Goal: Use online tool/utility: Utilize a website feature to perform a specific function

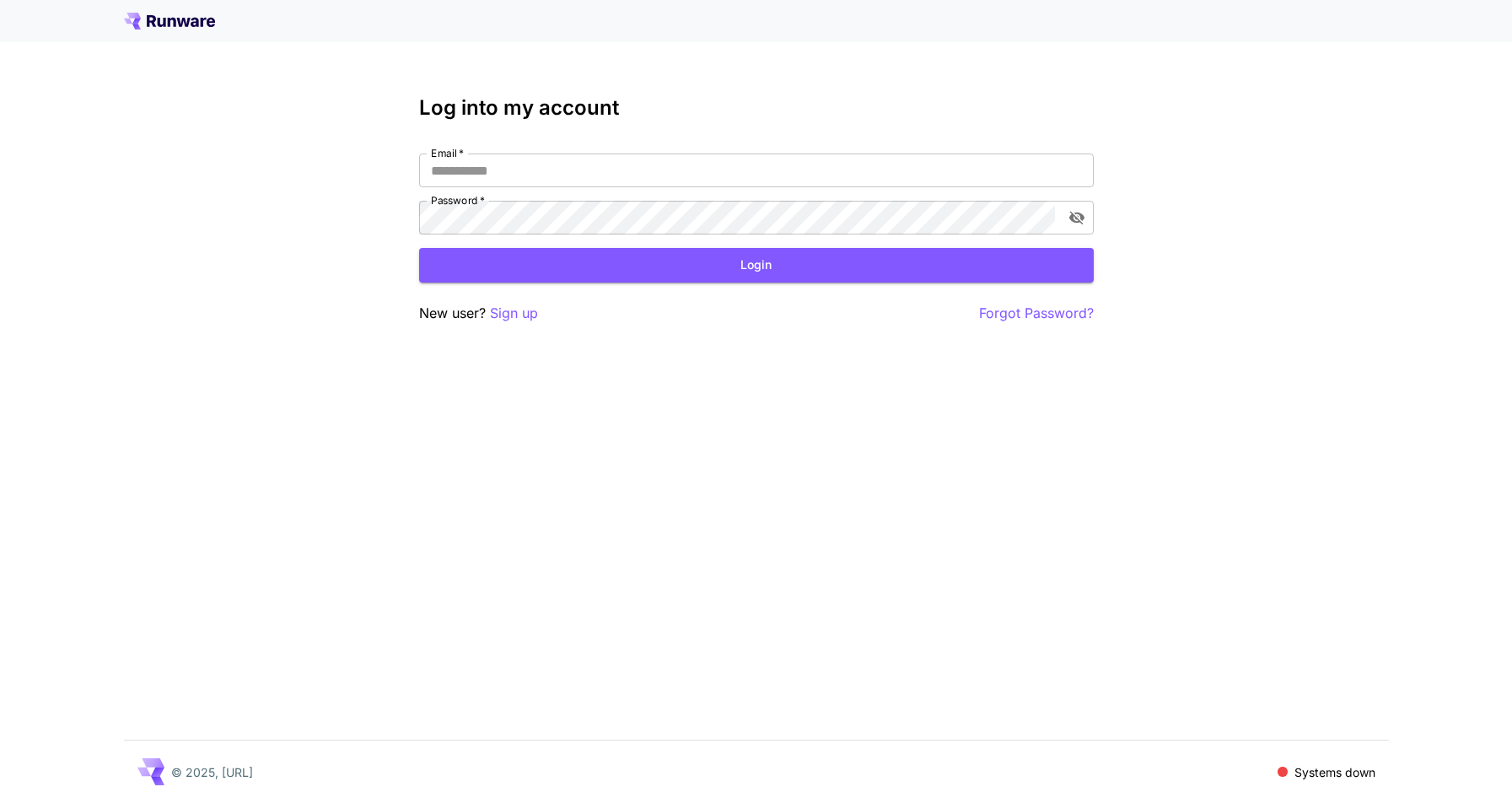
click at [99, 249] on div "Log into my account Email   * Email   * Password   * Password   * Login New use…" at bounding box center [756, 402] width 1512 height 803
click at [1268, 143] on div "Log into my account Email   * Email   * Password   * Password   * Login New use…" at bounding box center [756, 402] width 1512 height 803
click at [1248, 136] on div "Log into my account Email   * Email   * Password   * Password   * Login New use…" at bounding box center [756, 402] width 1512 height 803
type input "**********"
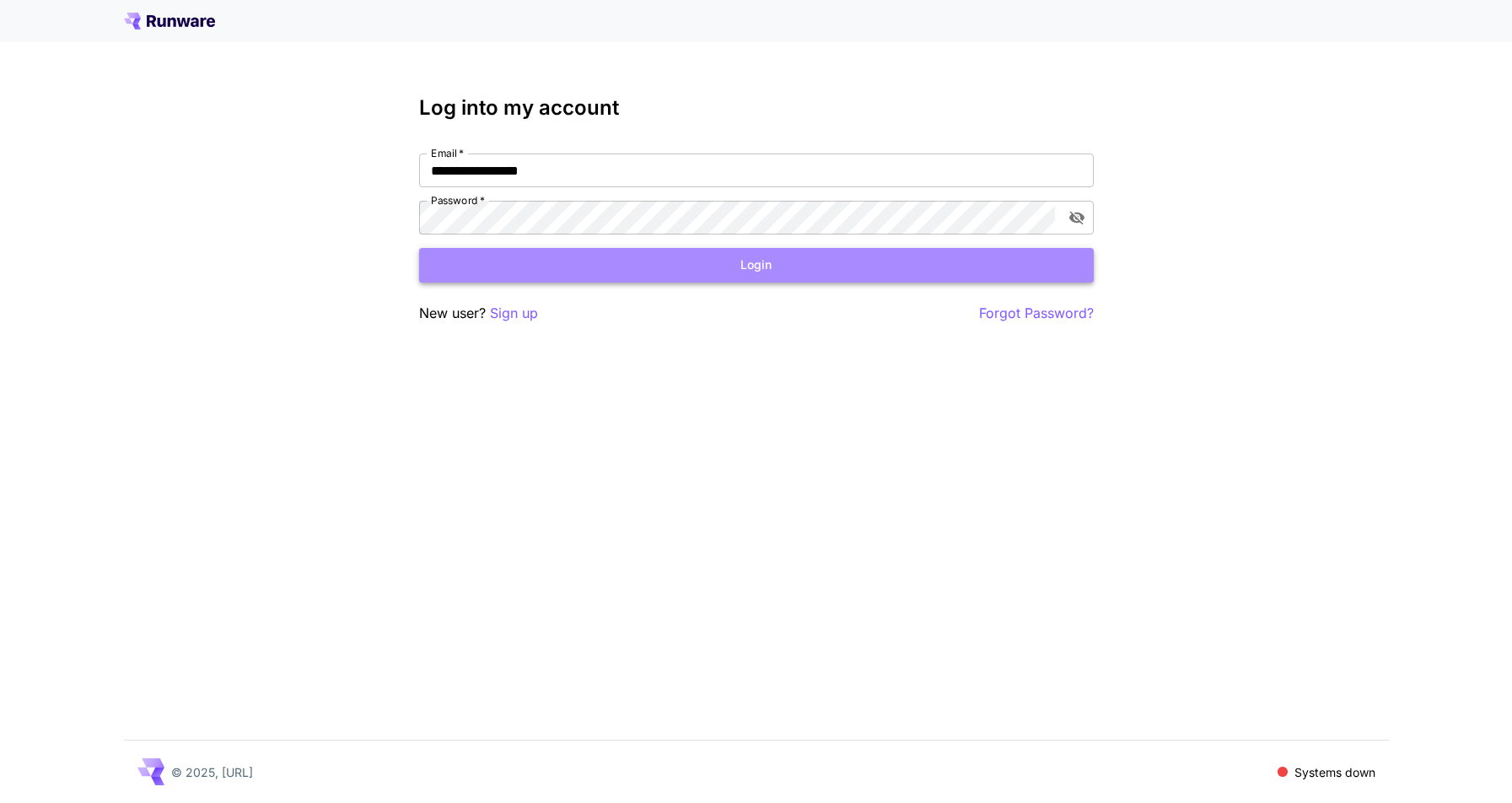
click at [756, 265] on button "Login" at bounding box center [756, 265] width 675 height 34
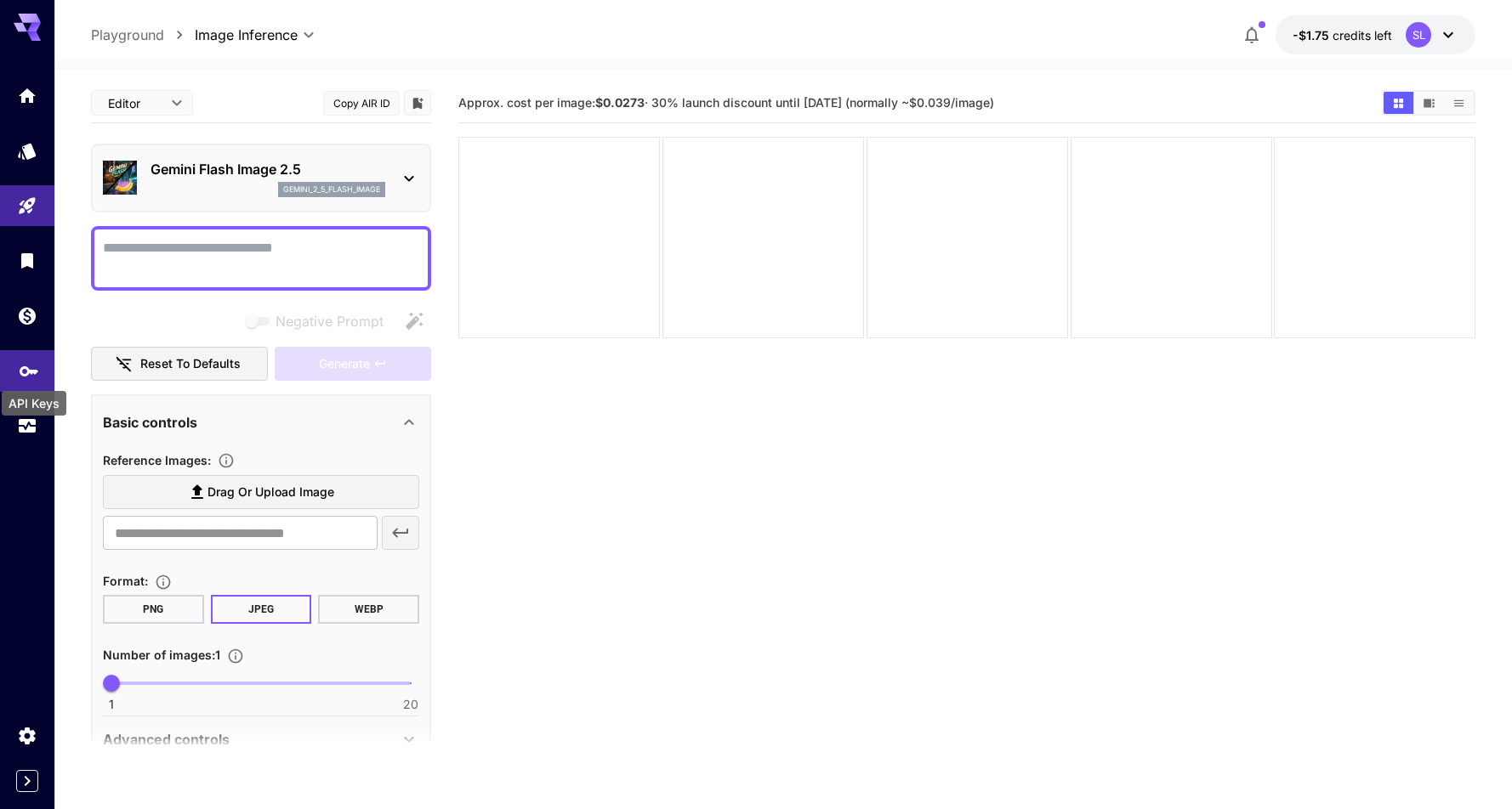
click at [25, 370] on icon "API Keys" at bounding box center [29, 365] width 19 height 10
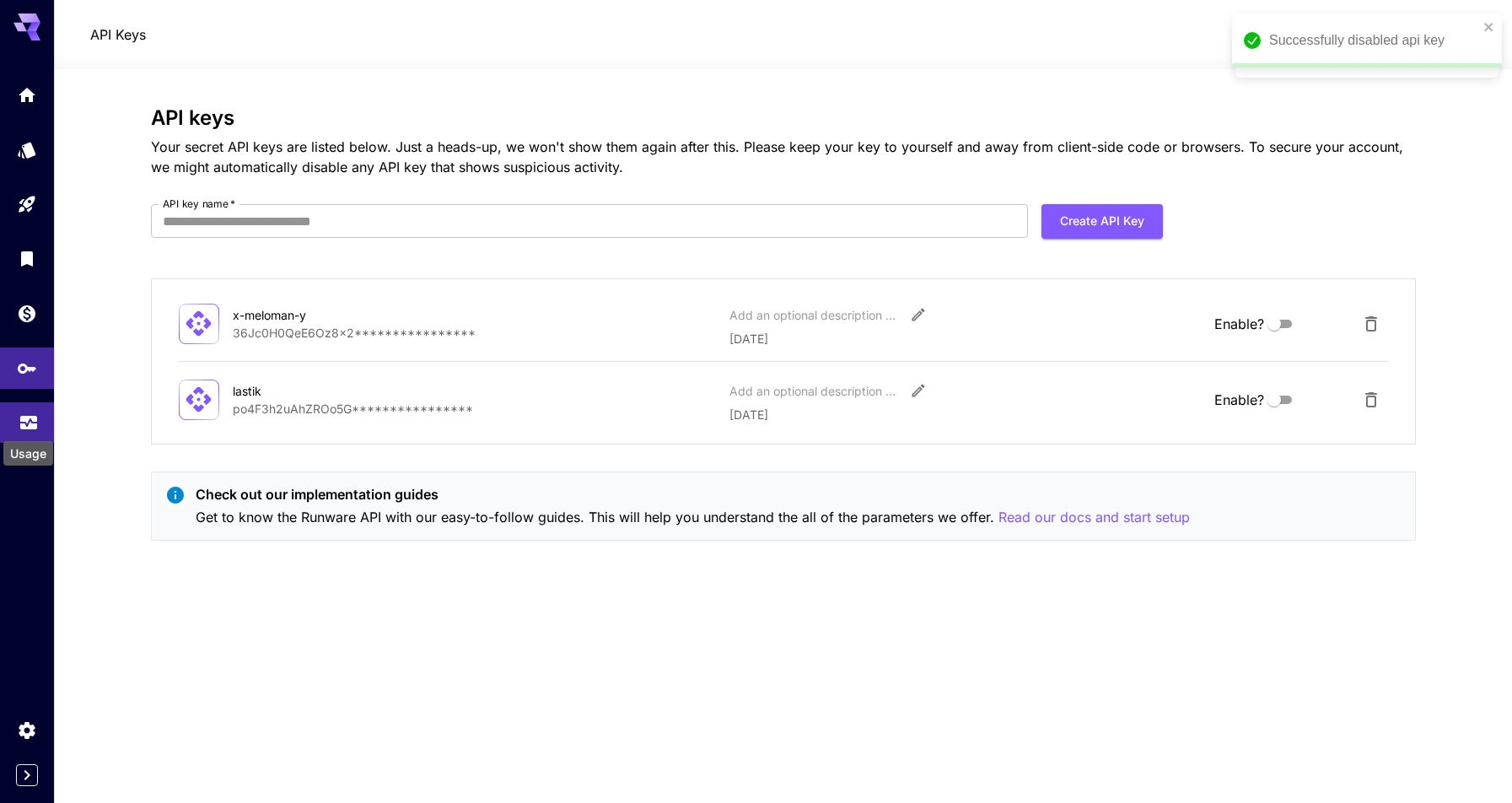
click at [23, 417] on icon "Usage" at bounding box center [28, 417] width 21 height 21
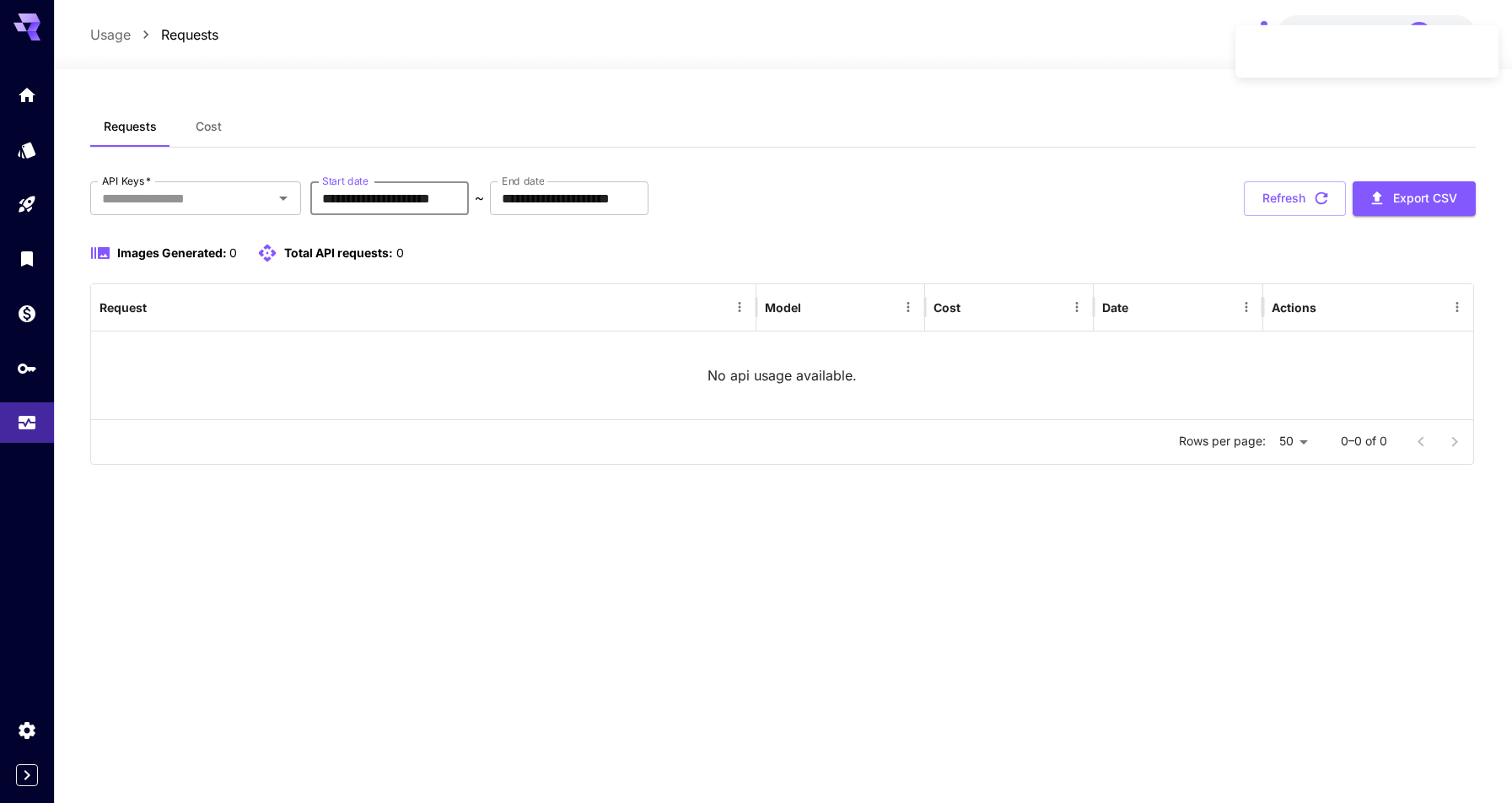
click at [469, 200] on input "**********" at bounding box center [390, 198] width 159 height 33
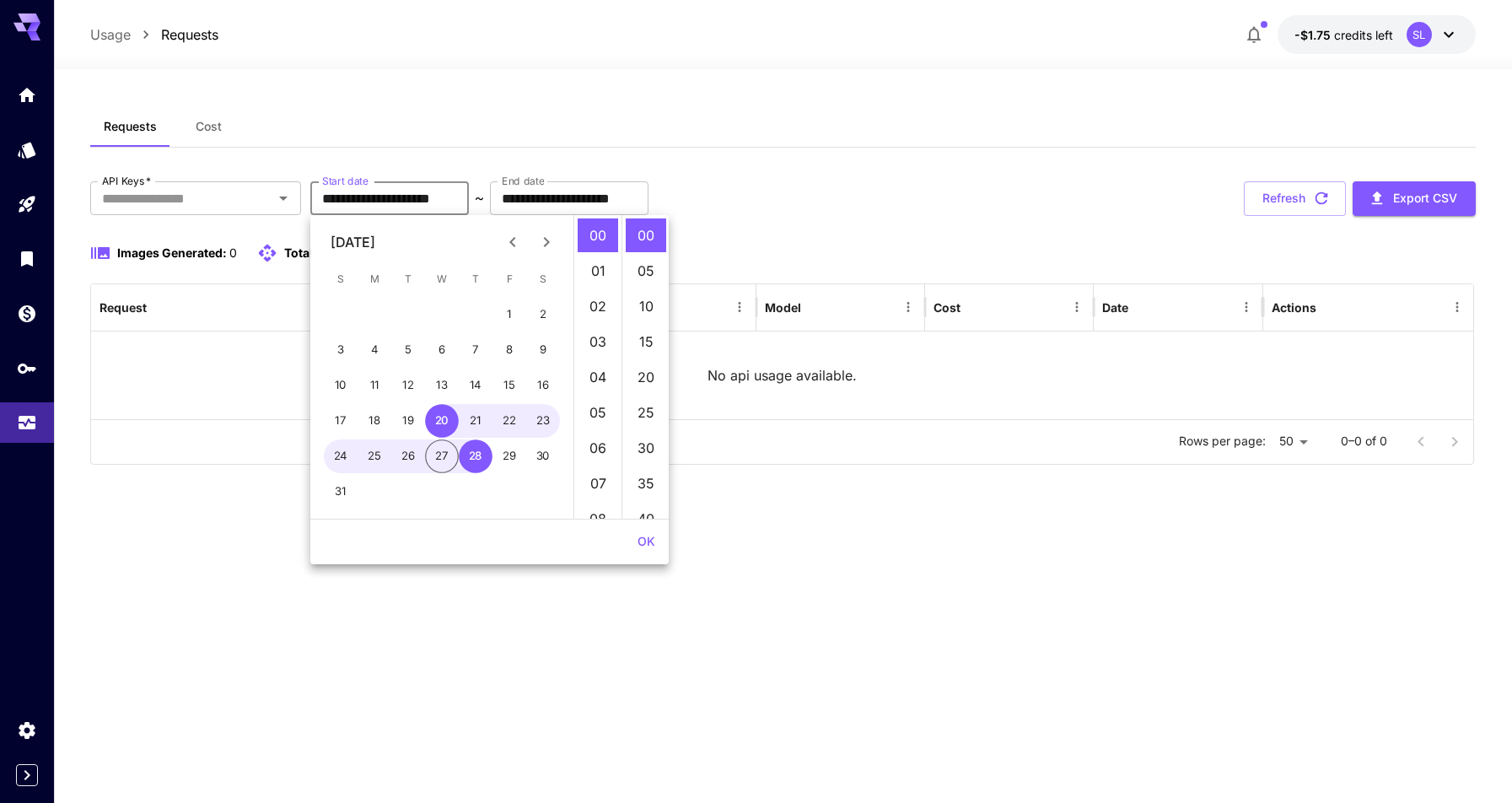
click at [511, 241] on icon "Previous month" at bounding box center [512, 241] width 6 height 10
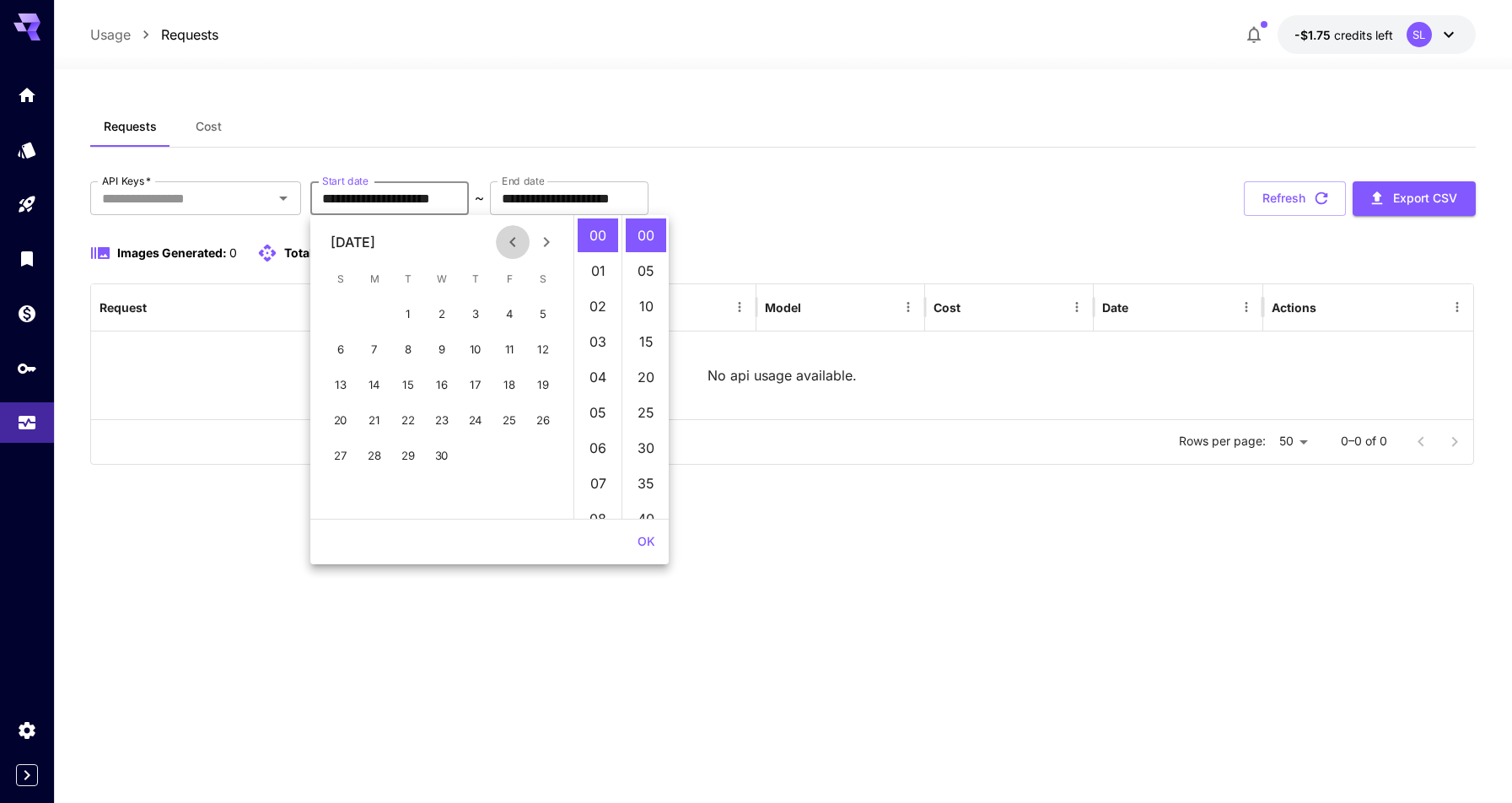
click at [511, 241] on icon "Previous month" at bounding box center [512, 241] width 6 height 10
click at [335, 315] on button "1" at bounding box center [340, 314] width 33 height 33
type input "**********"
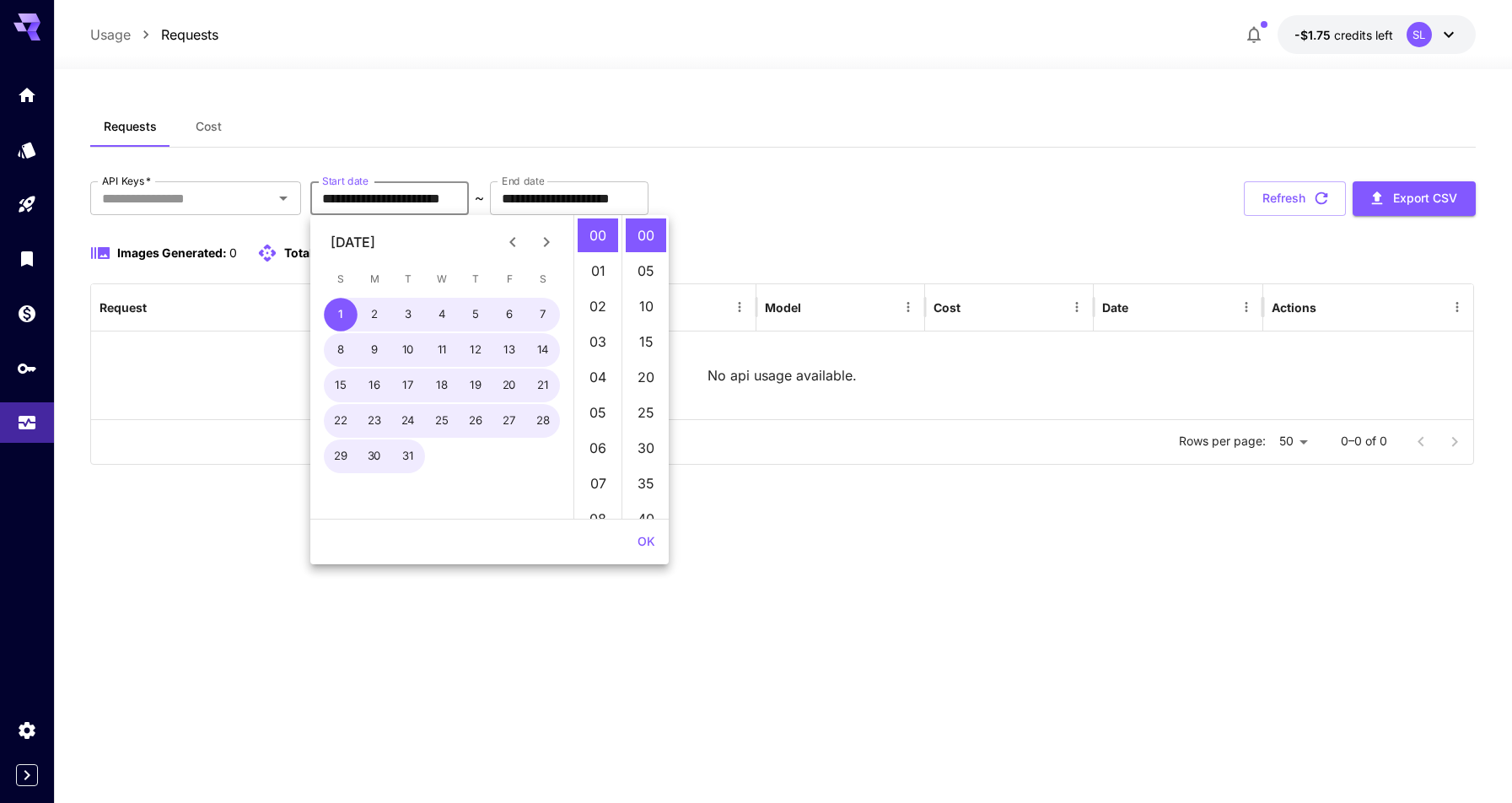
click at [823, 223] on div "**********" at bounding box center [783, 323] width 1385 height 284
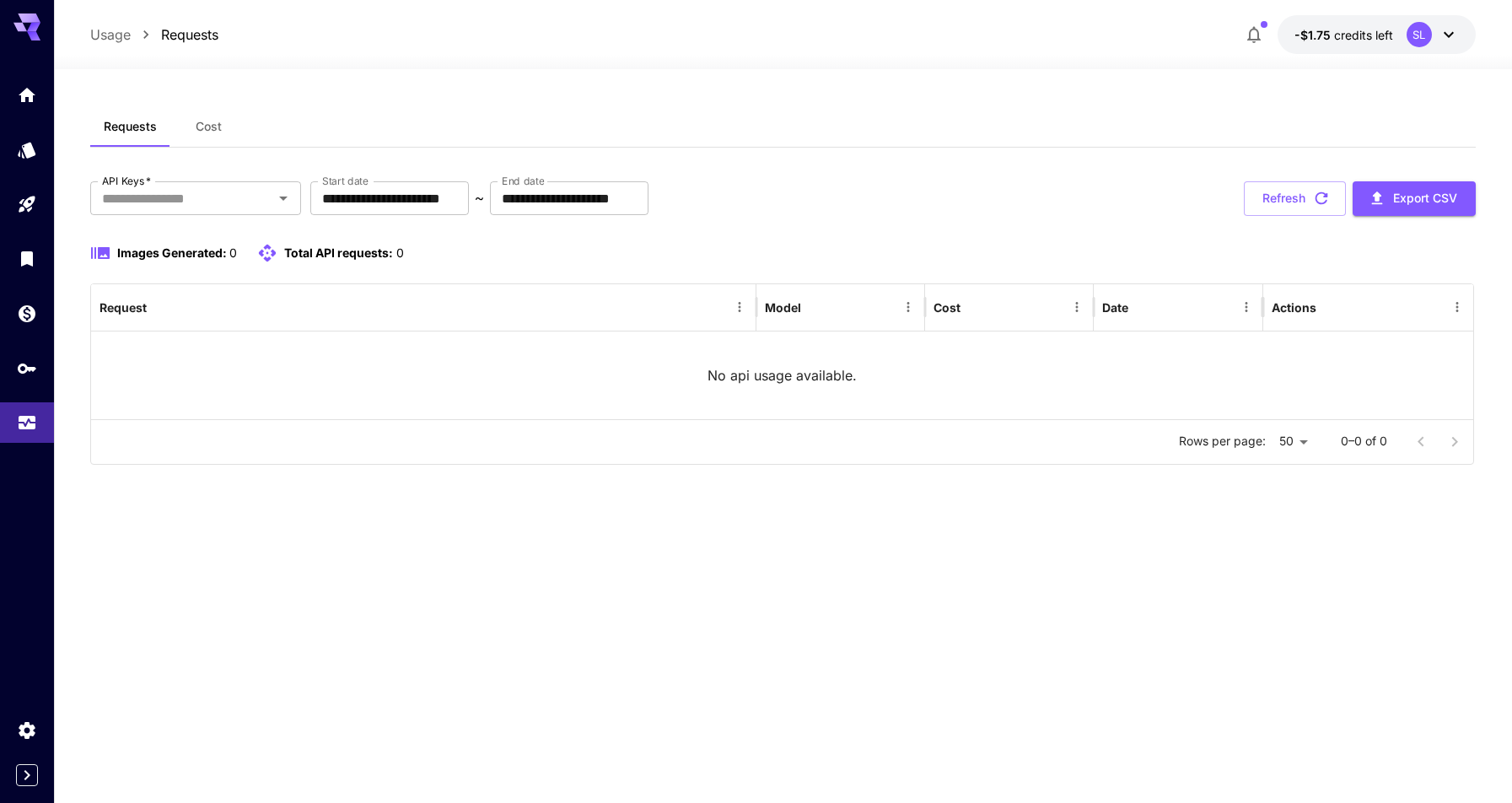
click at [214, 128] on span "Cost" at bounding box center [208, 126] width 26 height 15
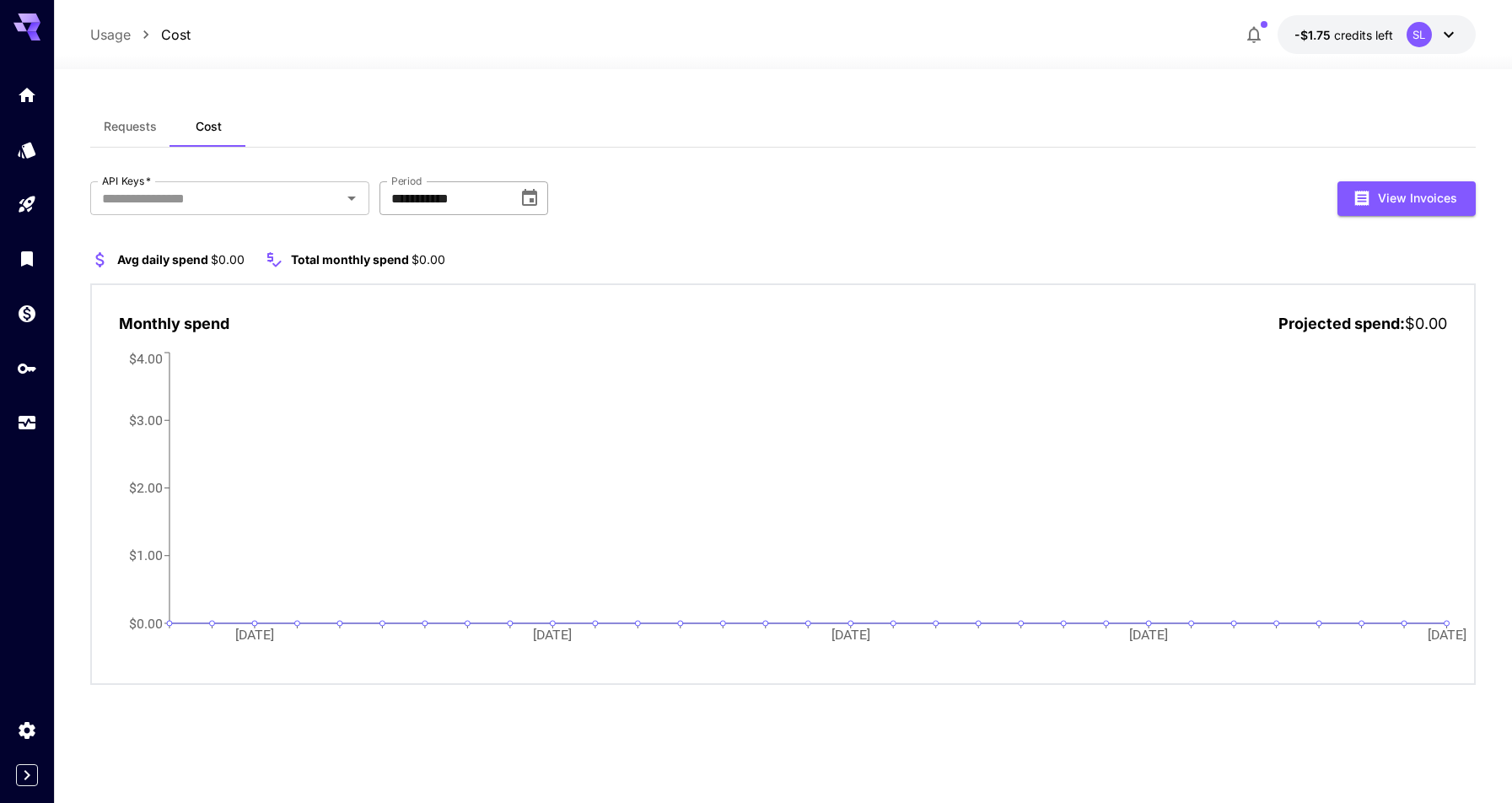
click at [470, 206] on input "**********" at bounding box center [443, 198] width 127 height 33
click at [744, 177] on div "**********" at bounding box center [783, 402] width 1385 height 592
click at [122, 134] on button "Requests" at bounding box center [130, 126] width 80 height 40
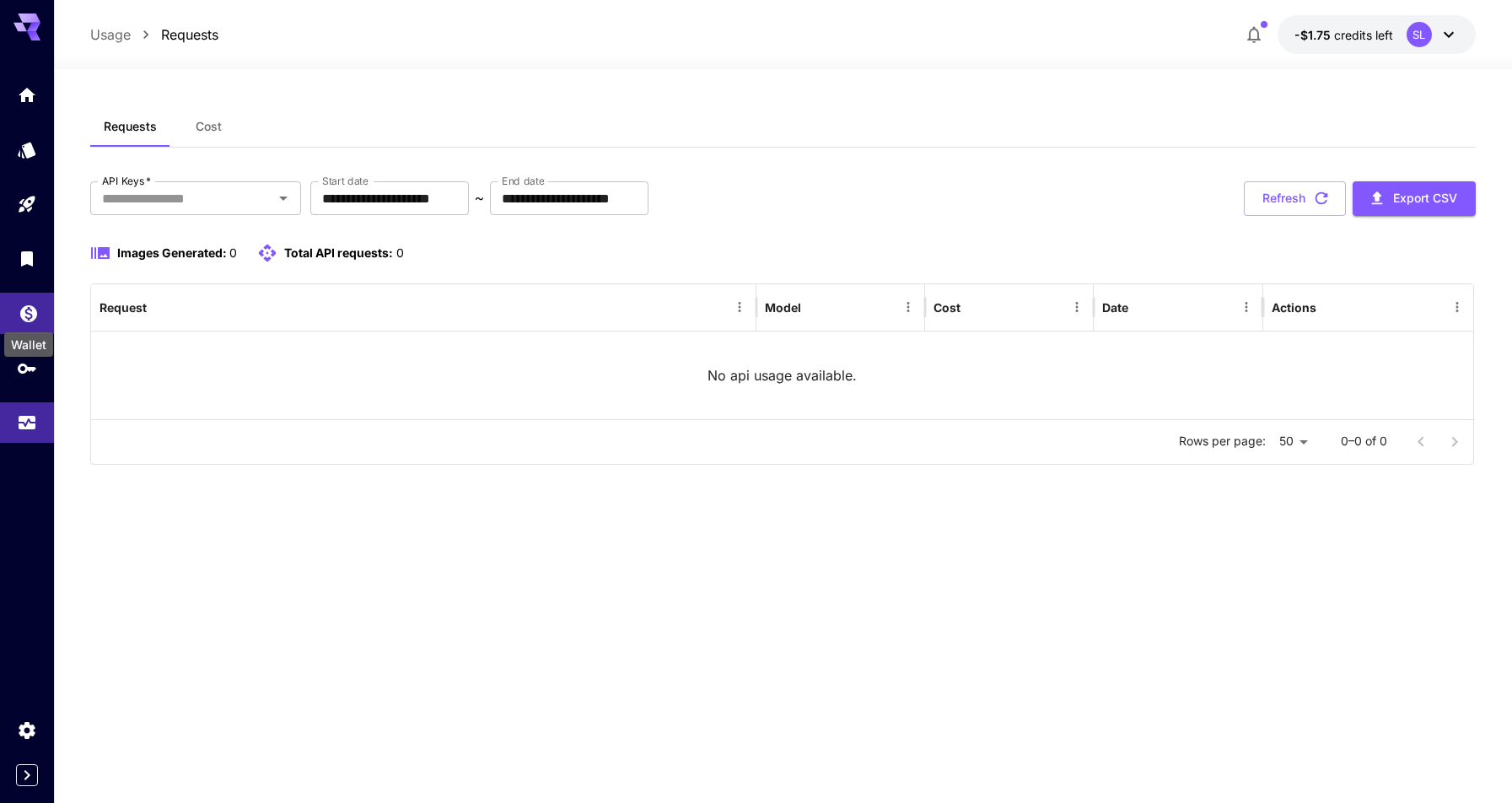
click at [25, 314] on icon "Wallet" at bounding box center [28, 308] width 17 height 17
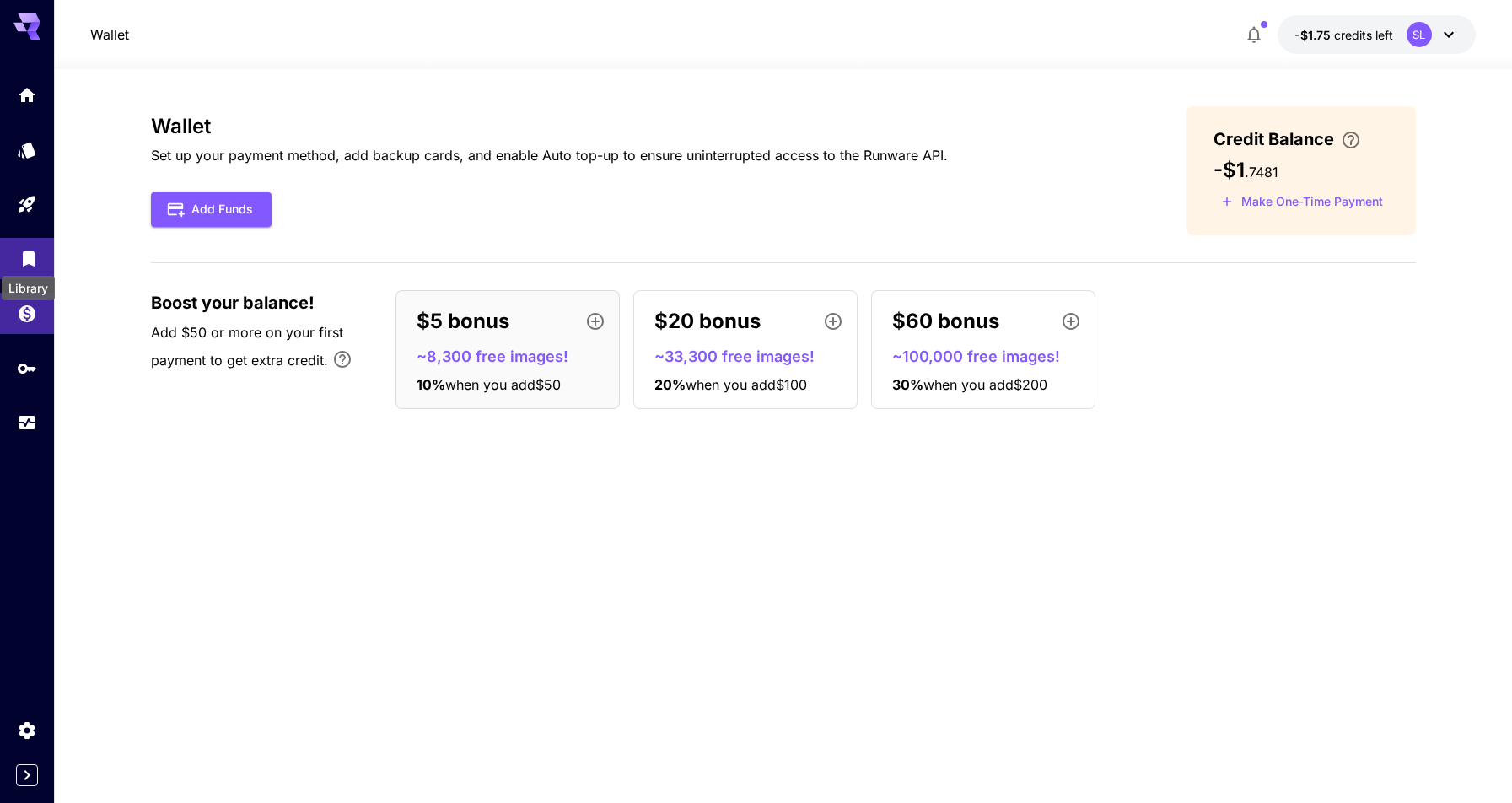
click at [21, 246] on icon "Library" at bounding box center [28, 253] width 21 height 21
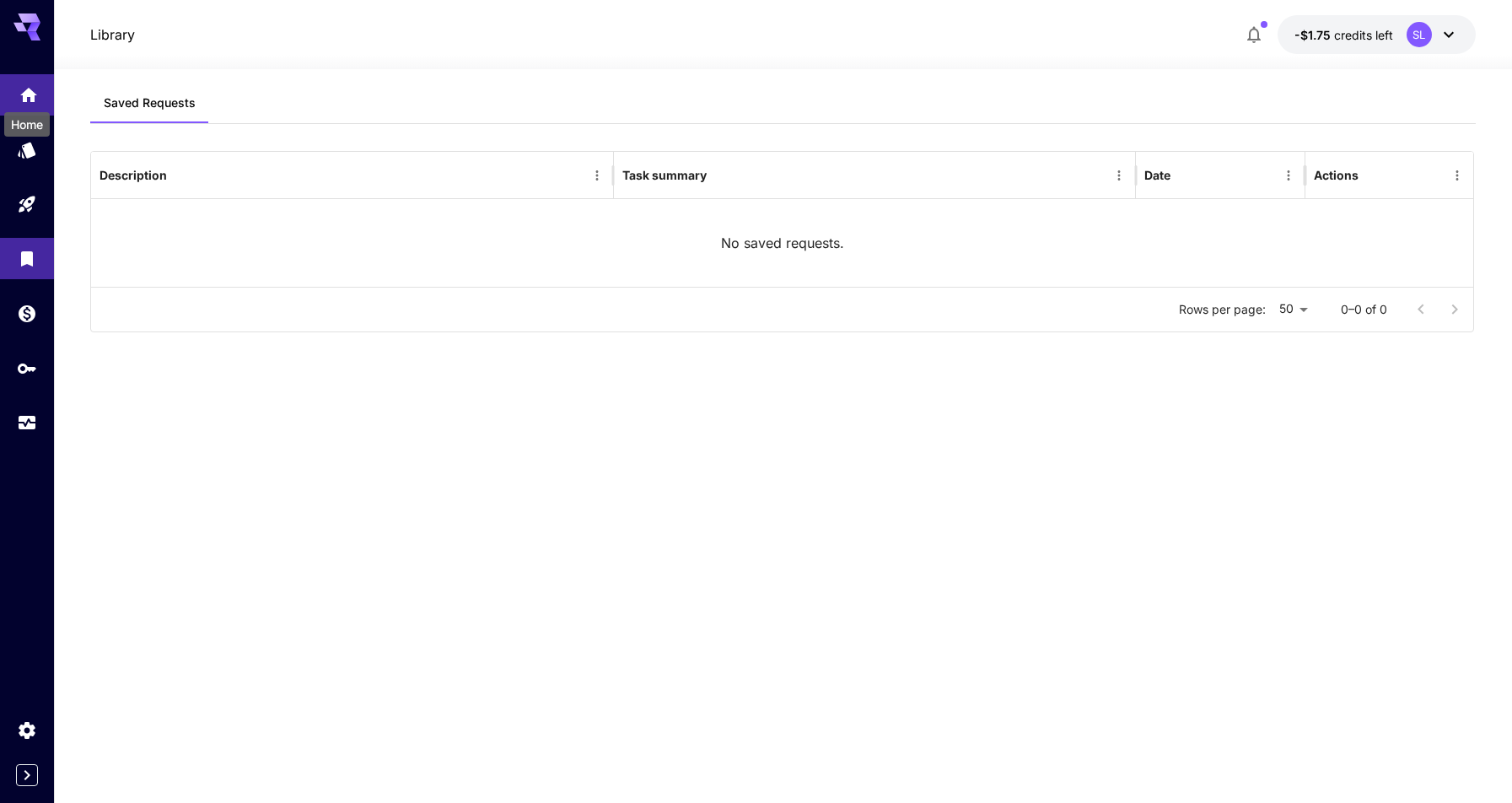
click at [24, 91] on icon "Home" at bounding box center [28, 89] width 17 height 15
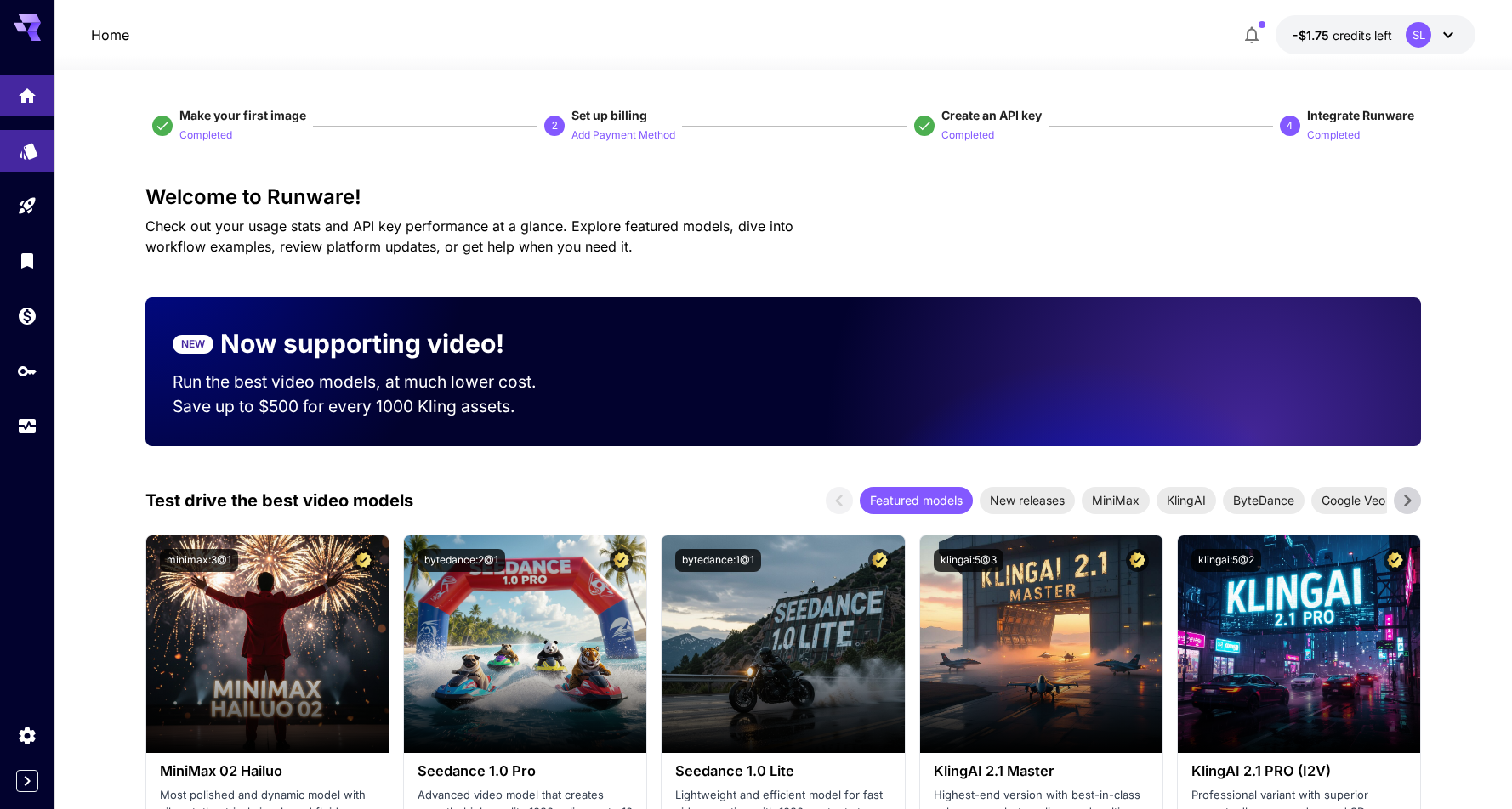
click at [16, 152] on link at bounding box center [27, 150] width 54 height 42
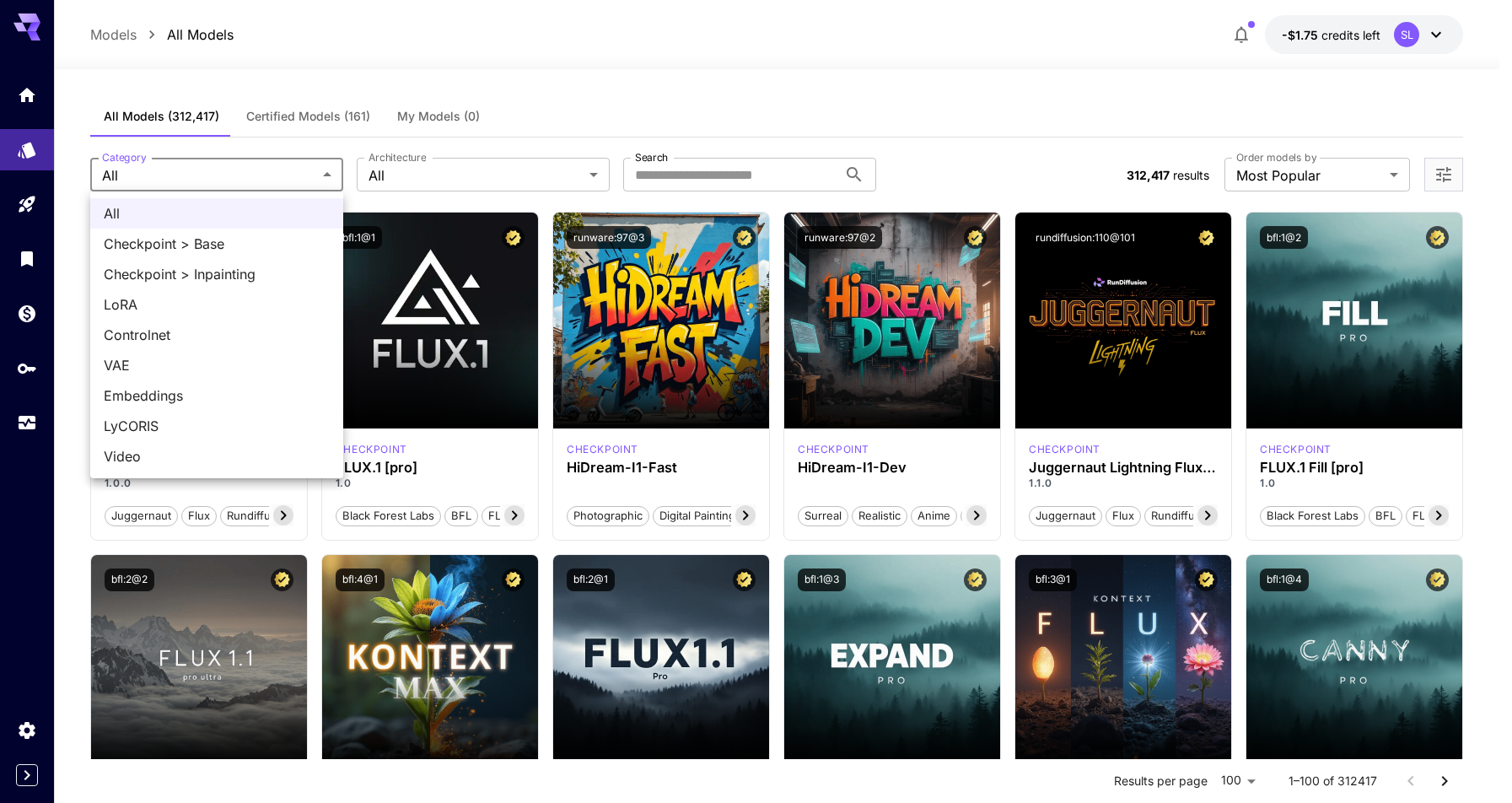
click at [597, 61] on div at bounding box center [756, 402] width 1512 height 803
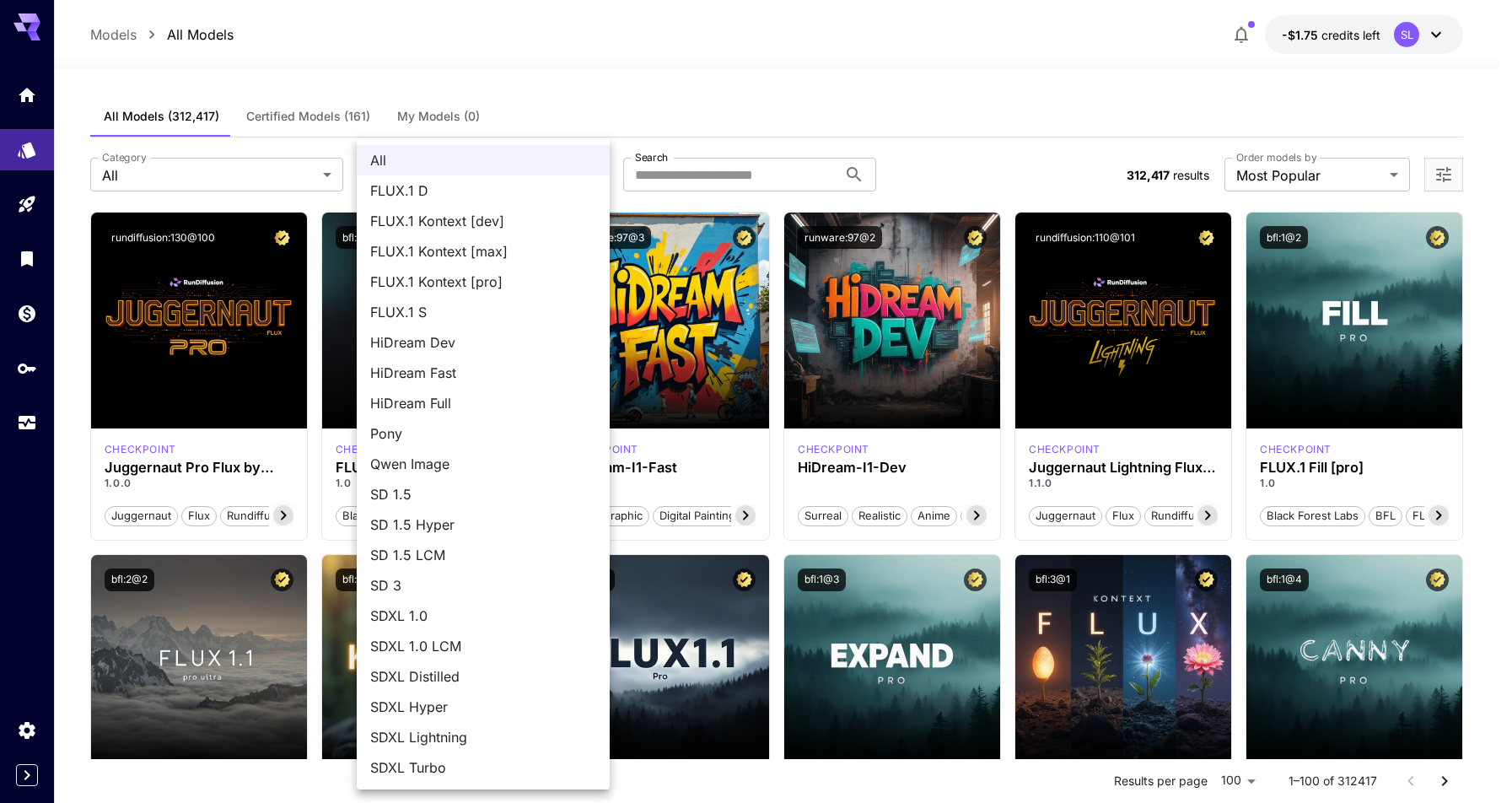
click at [704, 53] on div at bounding box center [756, 402] width 1512 height 803
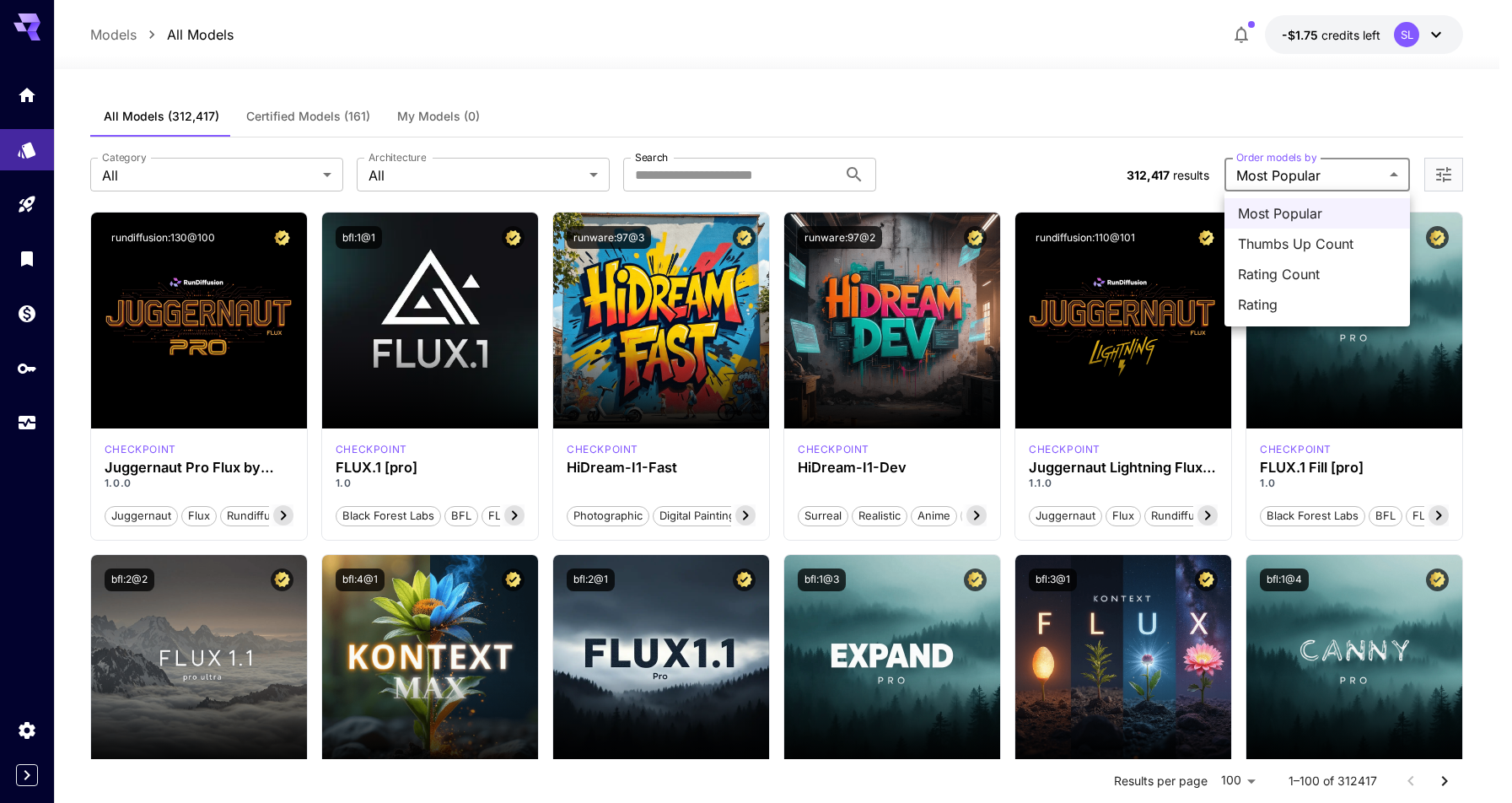
click at [1056, 99] on div at bounding box center [756, 402] width 1512 height 803
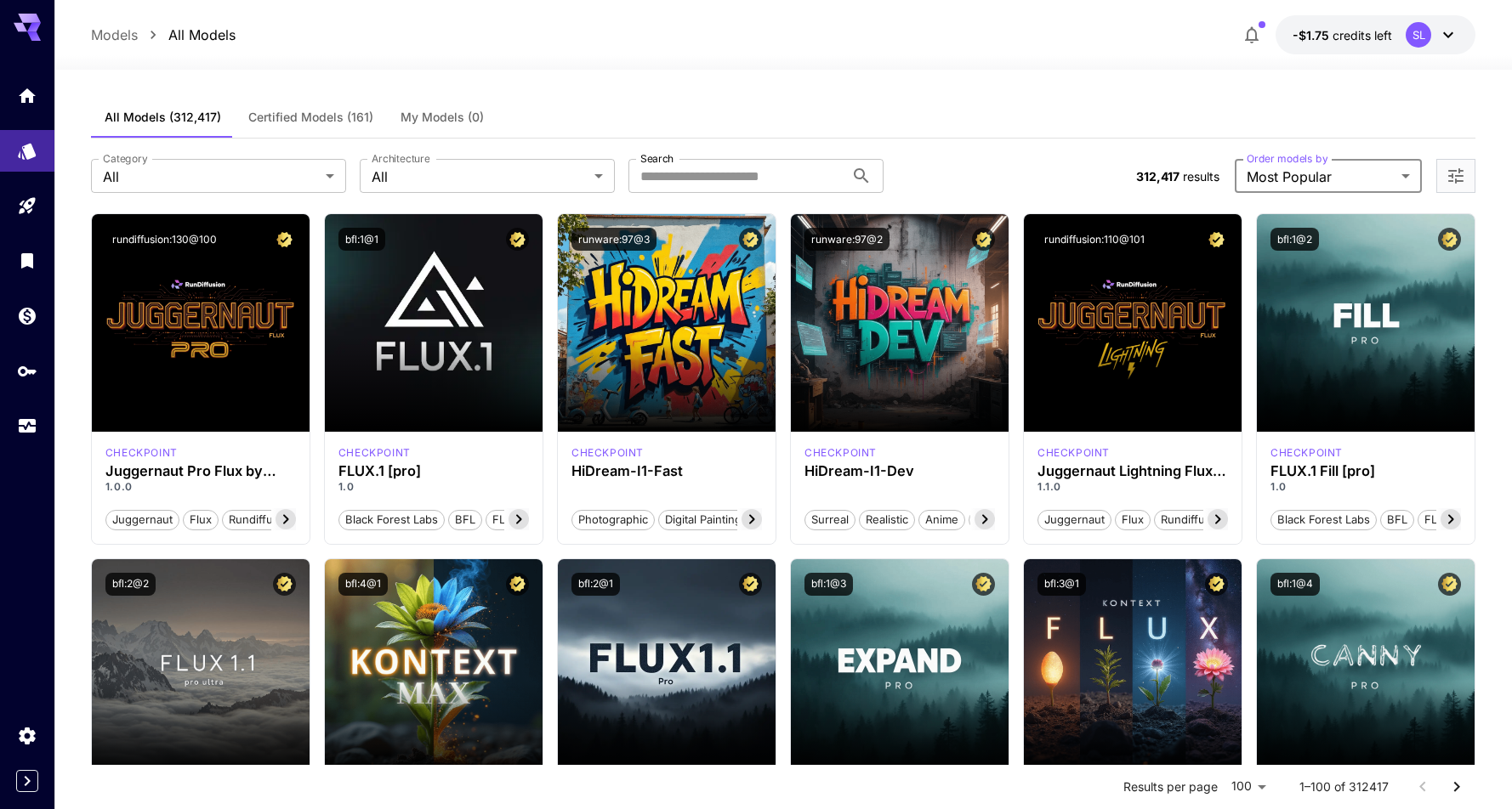
click at [1457, 181] on icon "Open more filters" at bounding box center [1456, 175] width 15 height 15
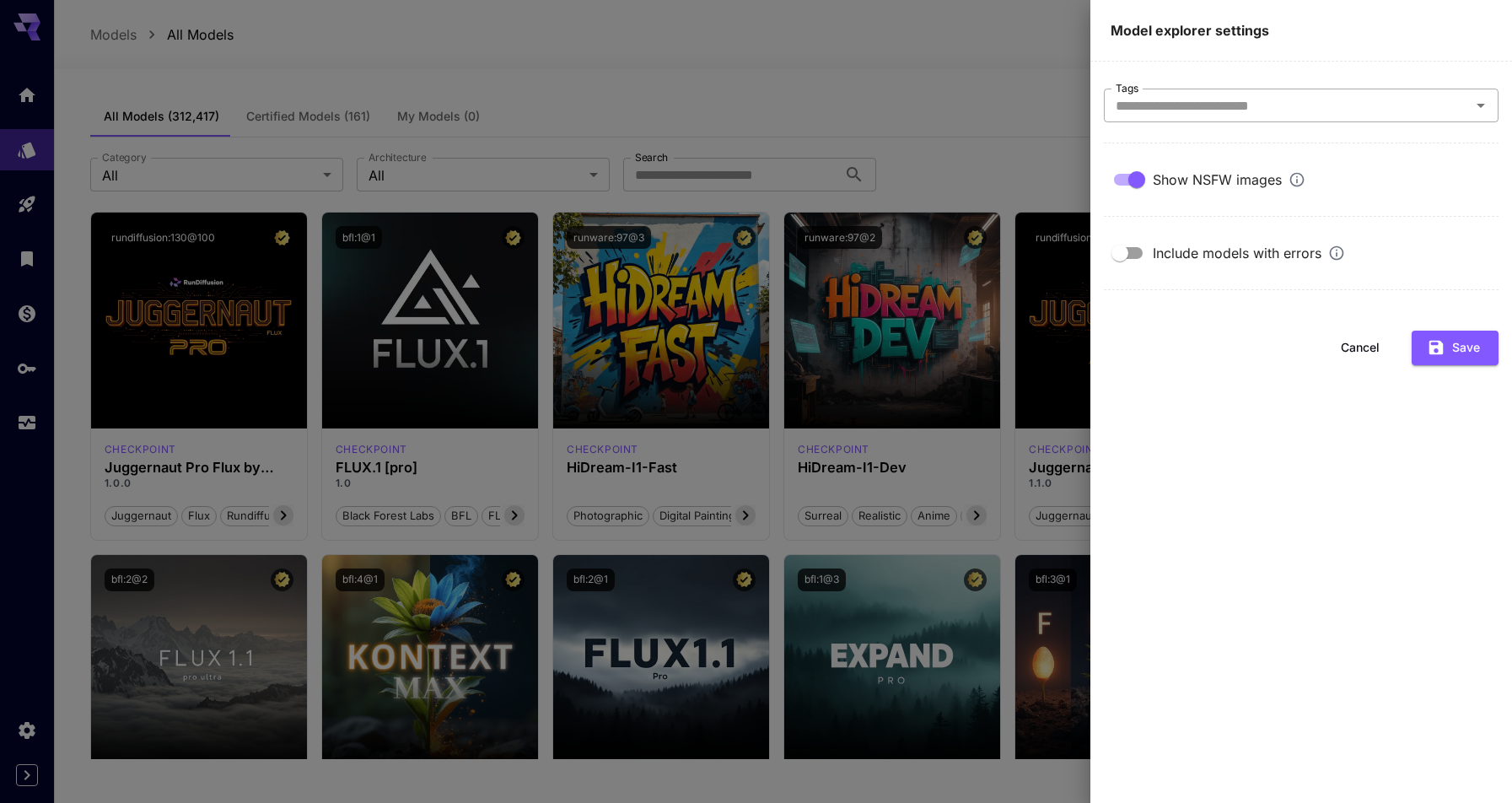
click at [1298, 106] on input "Tags" at bounding box center [1287, 105] width 357 height 24
click at [1461, 353] on button "Save" at bounding box center [1455, 348] width 87 height 34
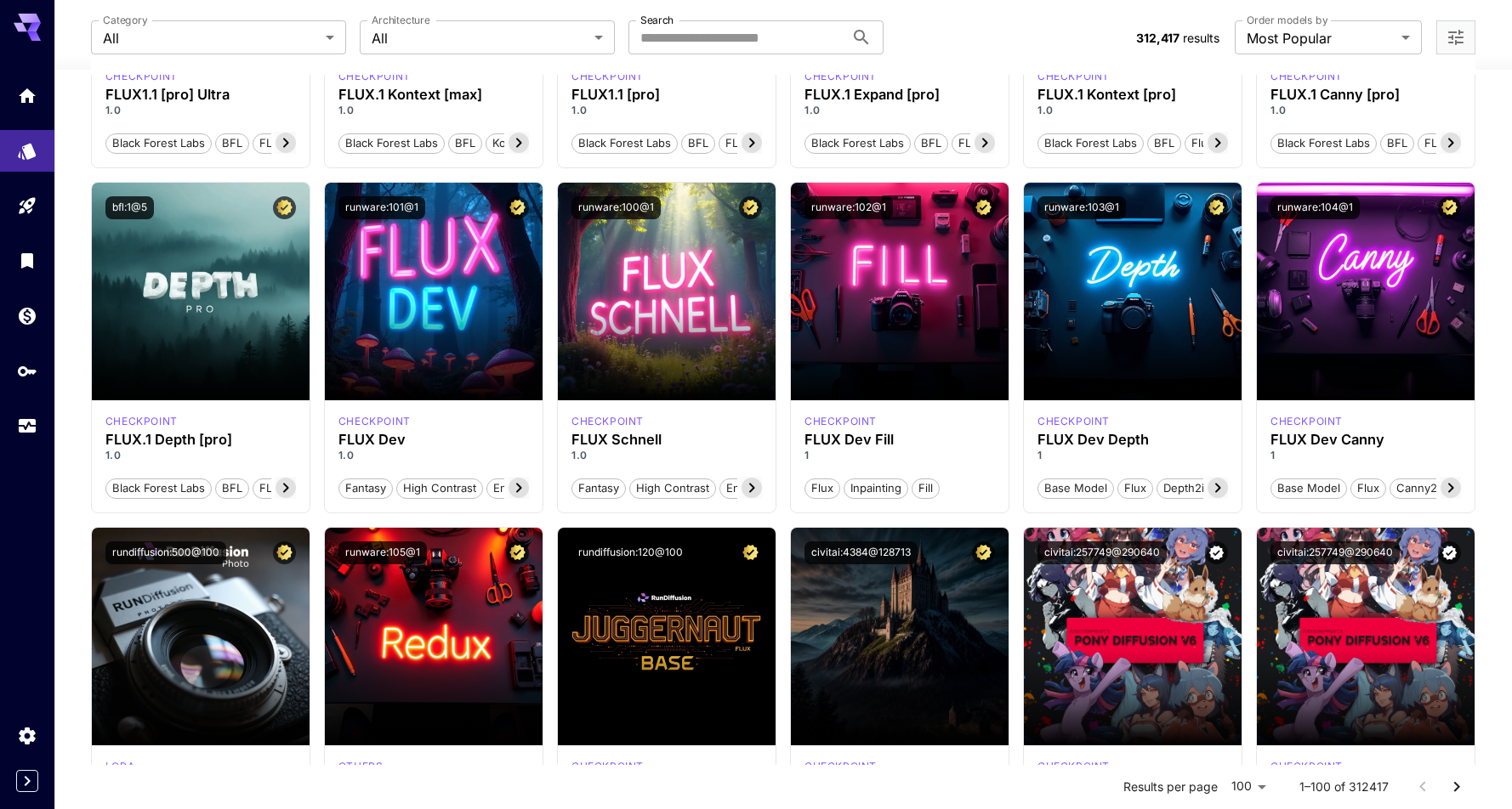
scroll to position [425, 0]
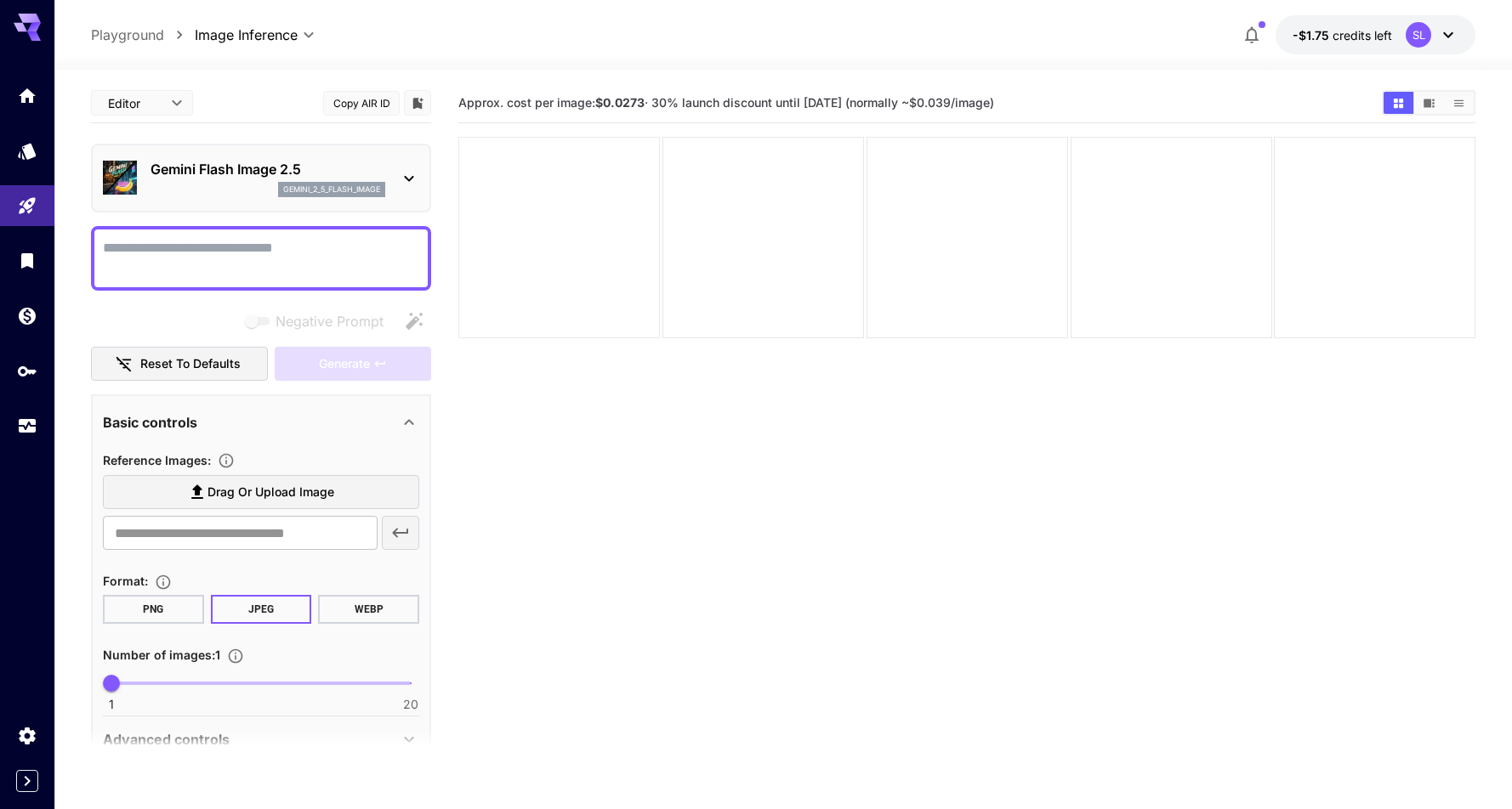
click at [579, 238] on div at bounding box center [559, 237] width 202 height 202
click at [251, 245] on textarea "Negative Prompt" at bounding box center [261, 258] width 317 height 41
click at [268, 486] on span "Drag or upload image" at bounding box center [271, 492] width 127 height 21
click at [0, 0] on input "Drag or upload image" at bounding box center [0, 0] width 0 height 0
drag, startPoint x: 1176, startPoint y: 529, endPoint x: 1166, endPoint y: 526, distance: 10.4
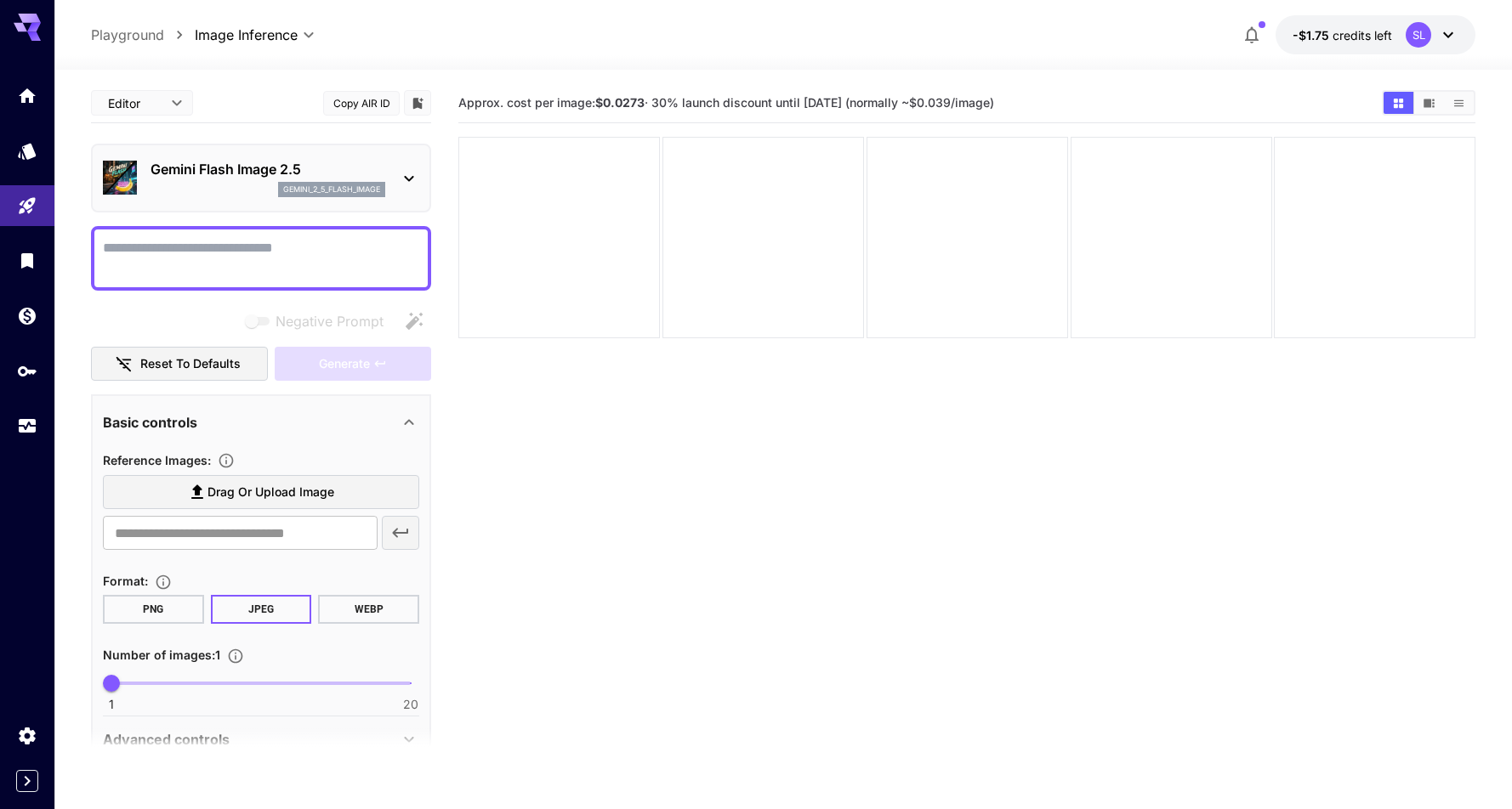
click at [1176, 529] on section "Approx. cost per image: $0.0273 · 30% launch discount until 15th september (nor…" at bounding box center [967, 488] width 1017 height 809
click at [287, 435] on div "Basic controls" at bounding box center [261, 421] width 317 height 41
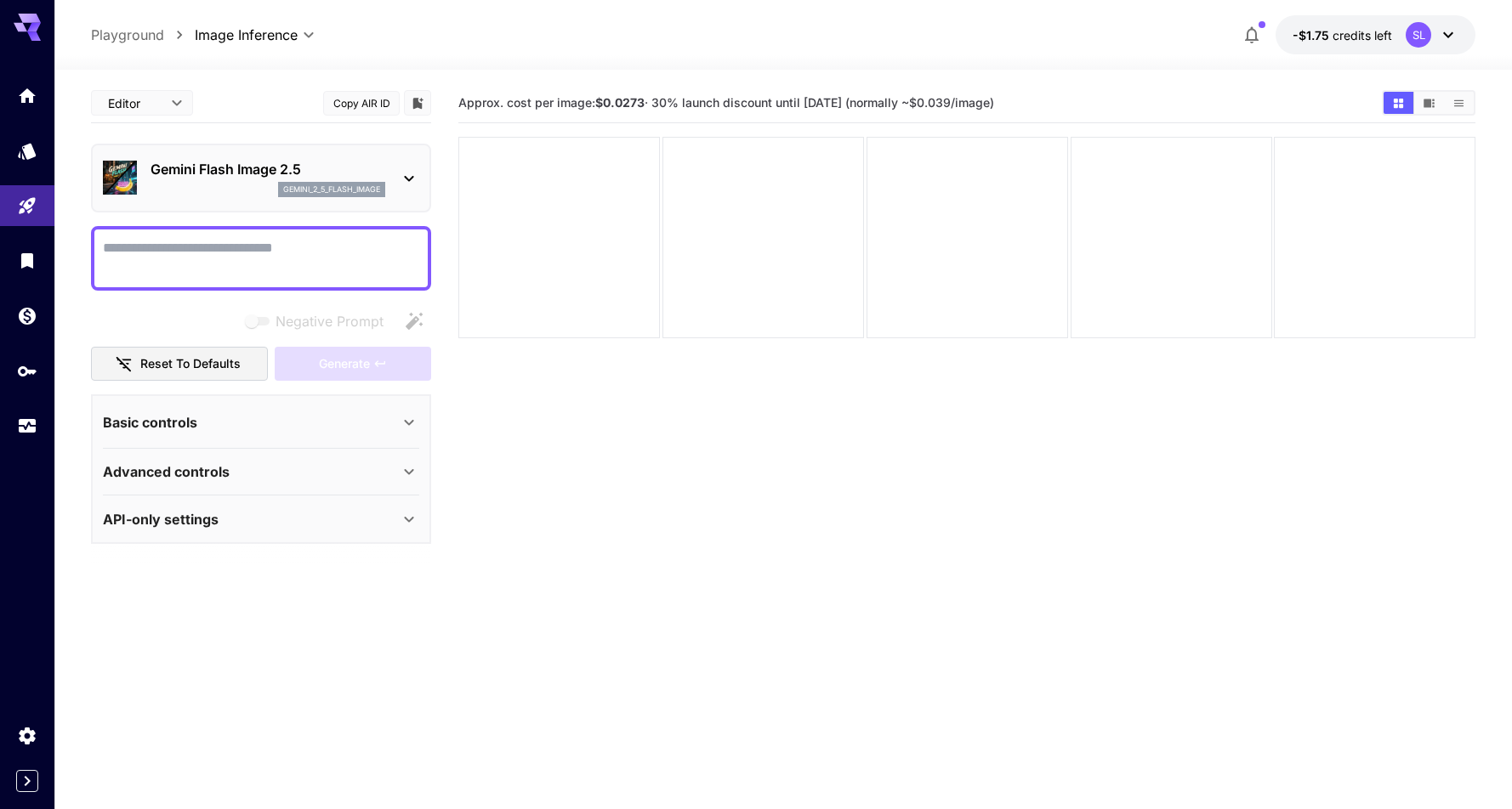
click at [287, 435] on div "Basic controls" at bounding box center [261, 421] width 317 height 41
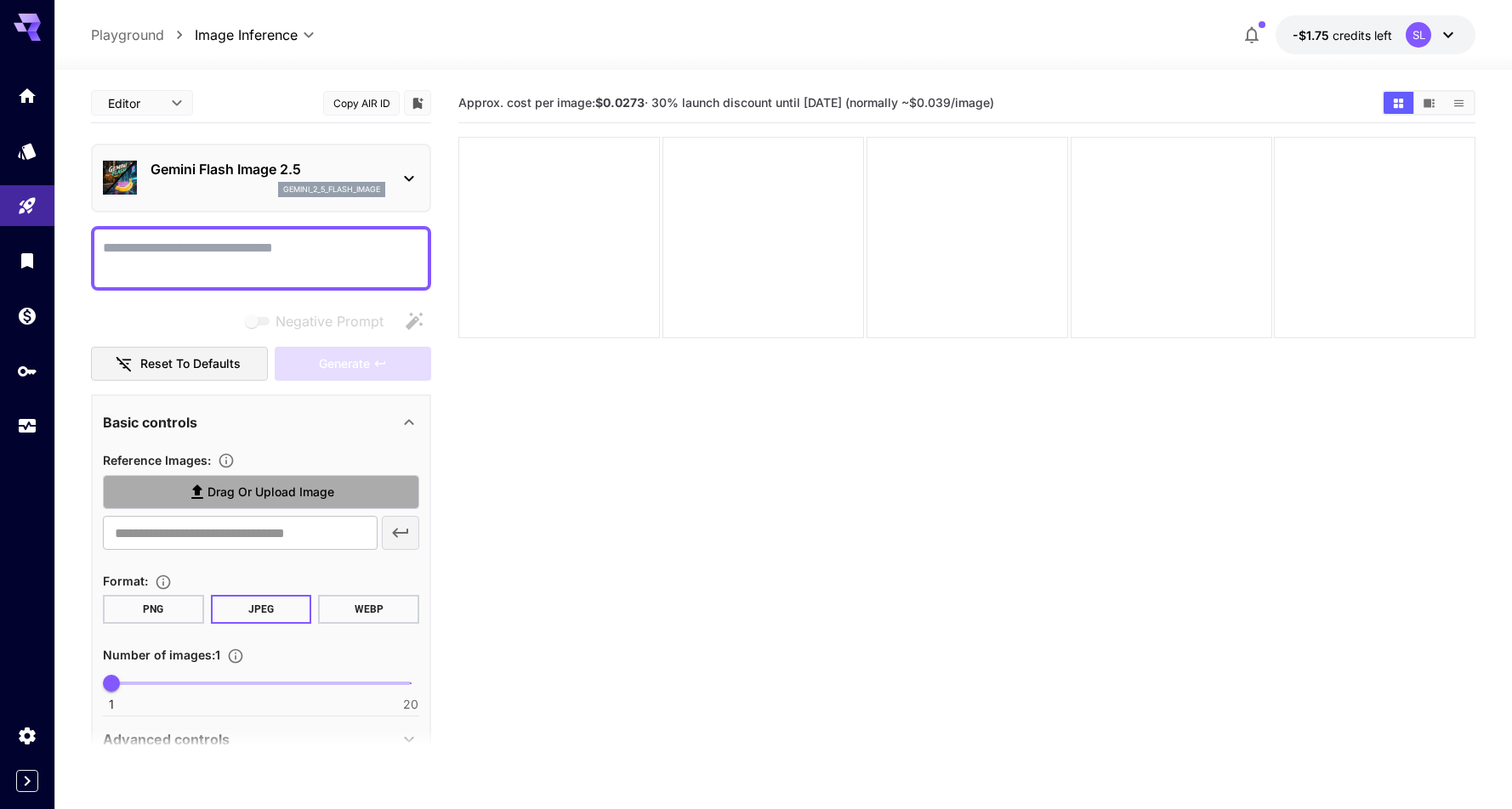
click at [268, 493] on span "Drag or upload image" at bounding box center [271, 492] width 127 height 21
click at [0, 0] on input "Drag or upload image" at bounding box center [0, 0] width 0 height 0
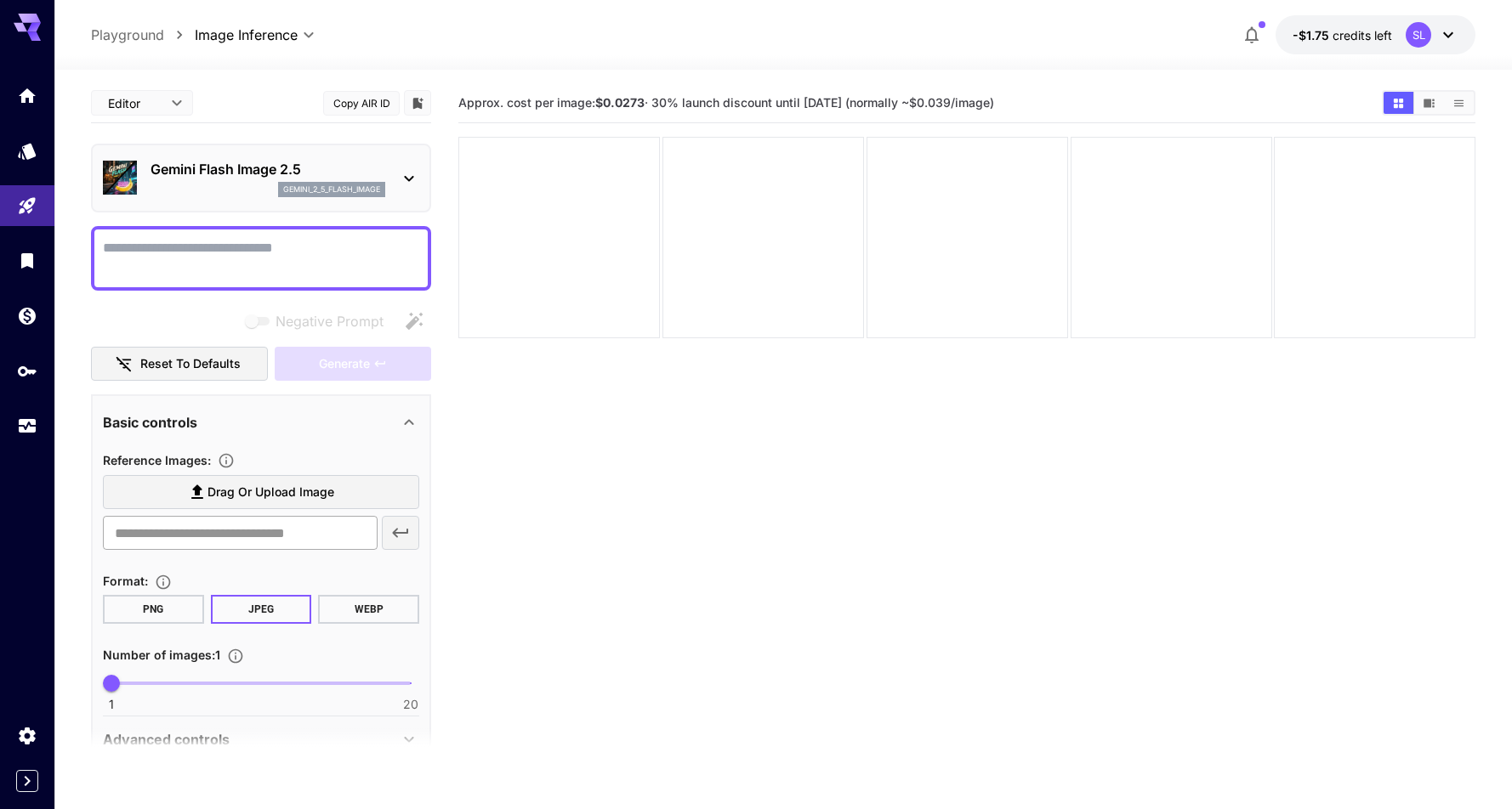
click at [265, 536] on input "text" at bounding box center [240, 533] width 275 height 34
click at [1122, 547] on section "Approx. cost per image: $0.0273 · 30% launch discount until 15th september (nor…" at bounding box center [967, 488] width 1017 height 809
click at [257, 496] on span "Drag or upload image" at bounding box center [271, 492] width 127 height 21
click at [0, 0] on input "Drag or upload image" at bounding box center [0, 0] width 0 height 0
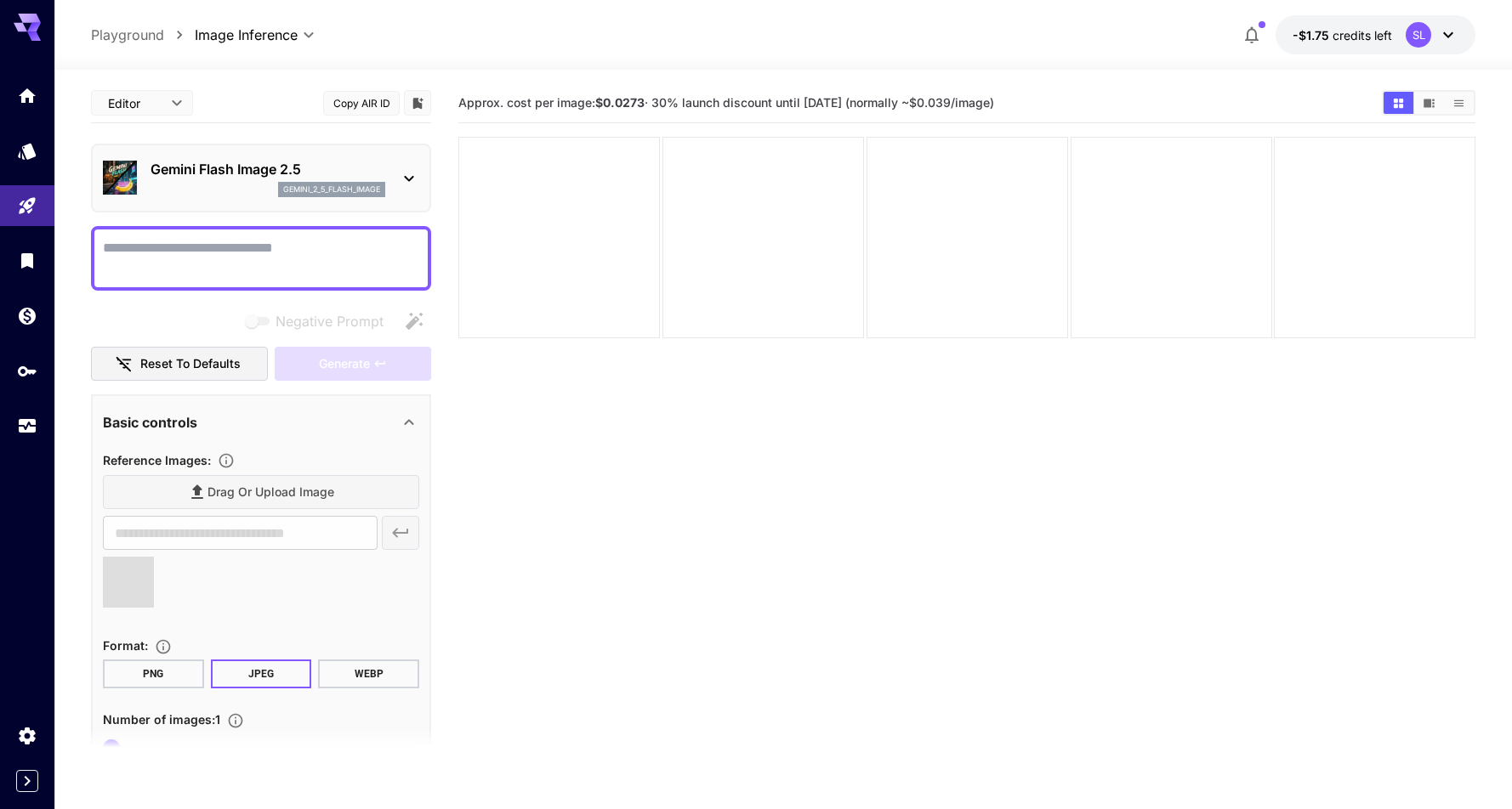
type input "**********"
click at [167, 254] on textarea "Negative Prompt" at bounding box center [261, 258] width 317 height 41
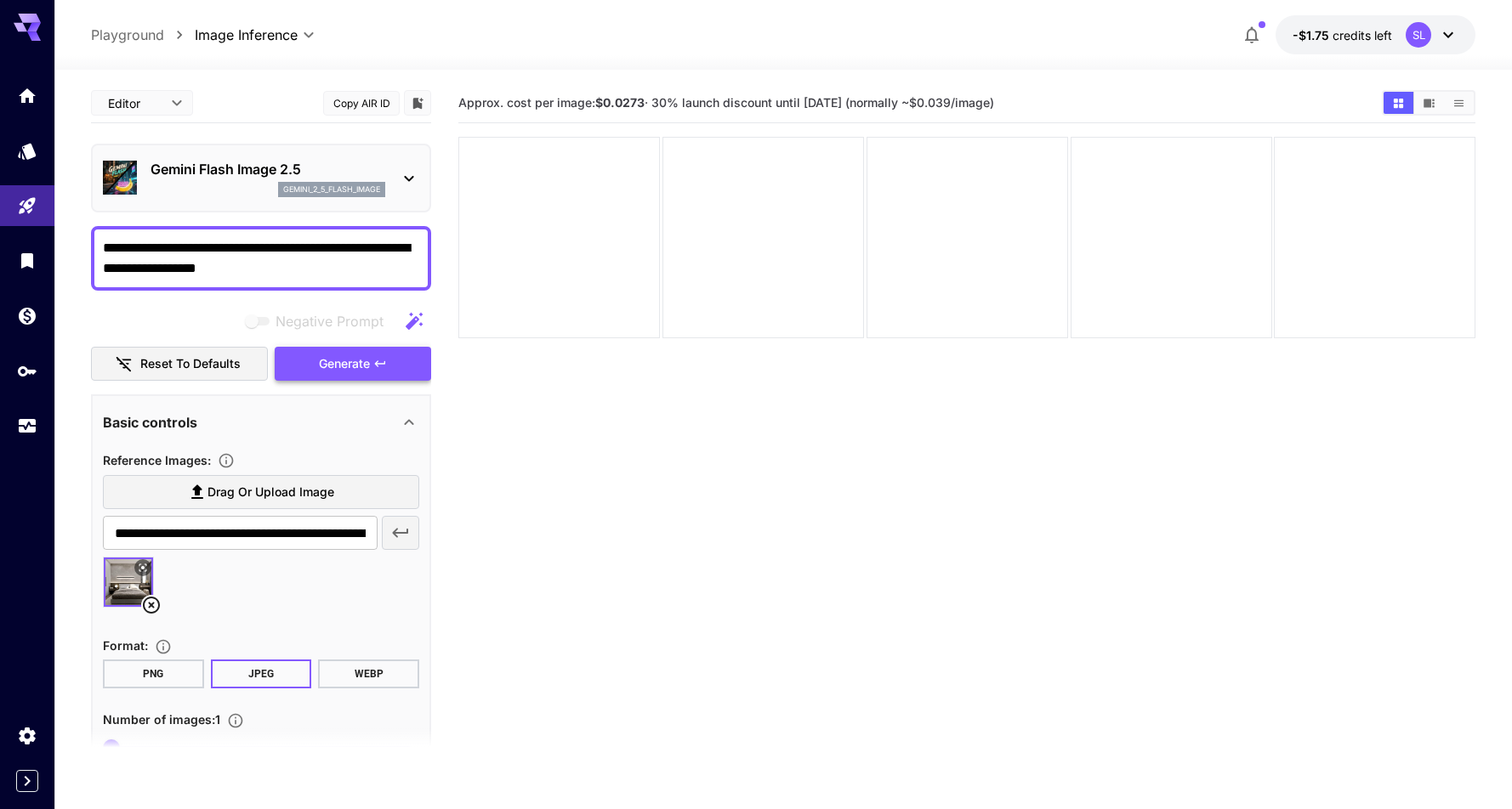
click at [350, 363] on span "Generate" at bounding box center [344, 364] width 51 height 21
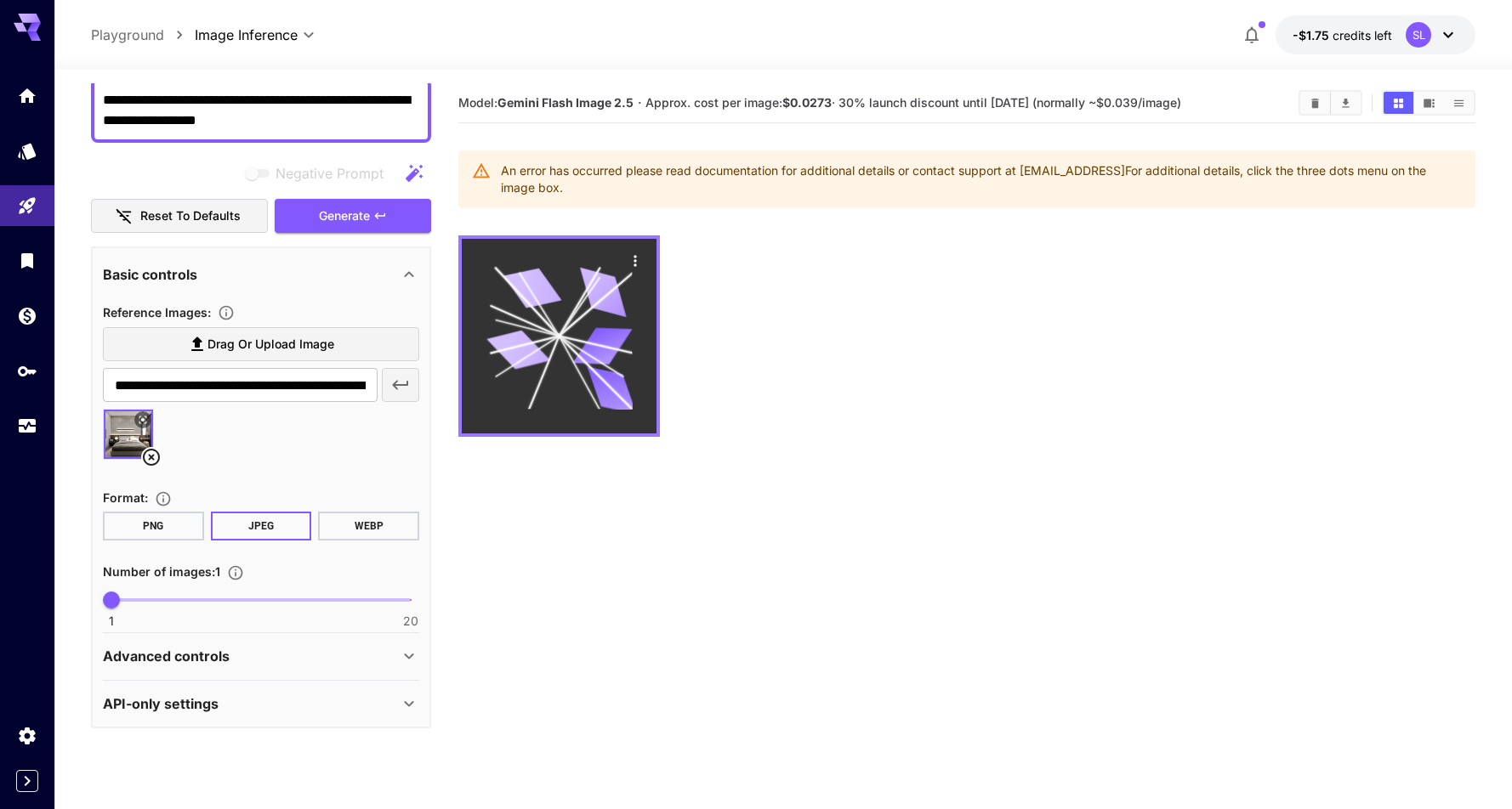
click at [573, 365] on icon at bounding box center [559, 336] width 146 height 146
click at [558, 344] on icon at bounding box center [559, 336] width 146 height 146
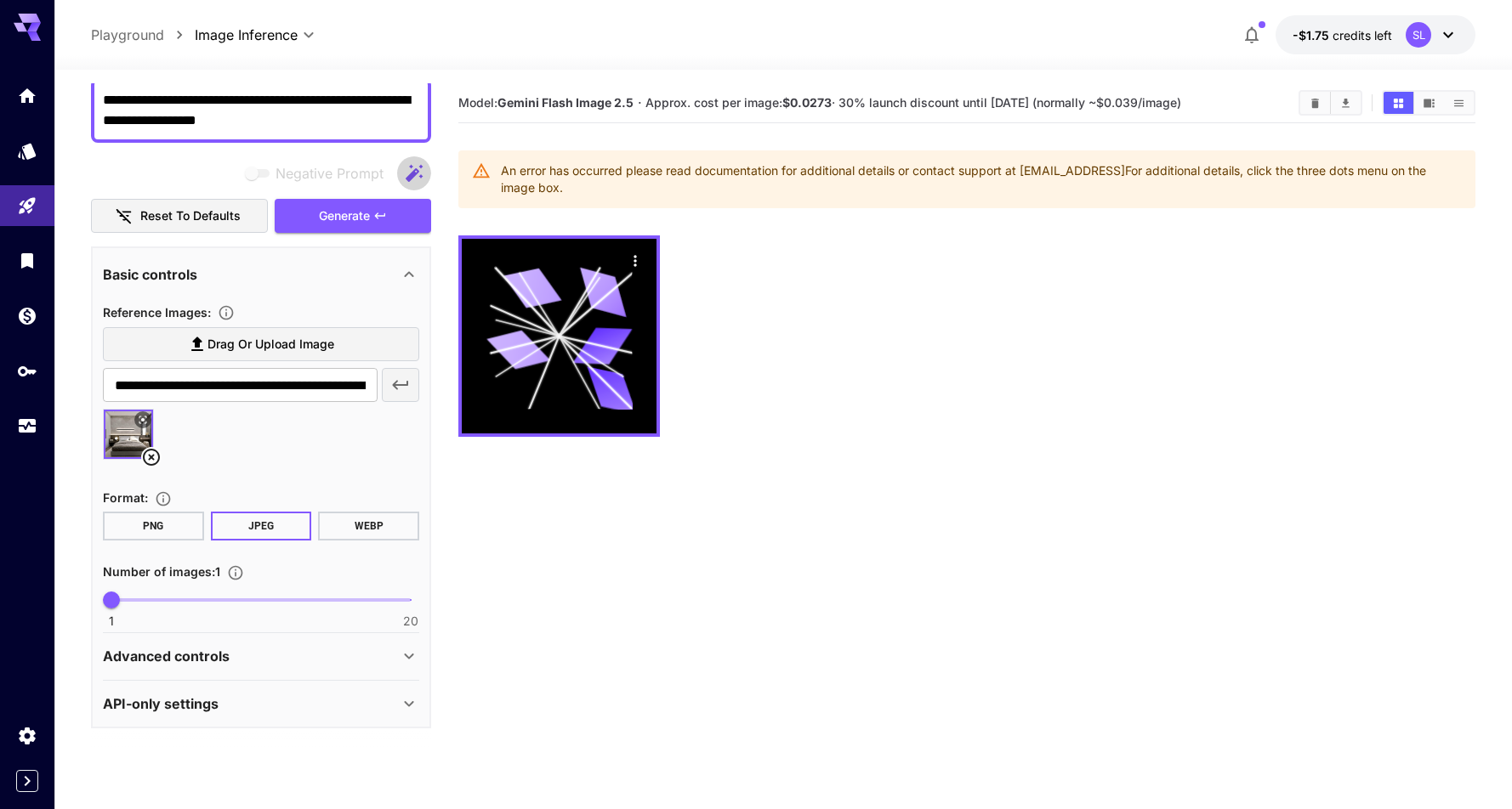
click at [412, 160] on button "button" at bounding box center [414, 173] width 34 height 34
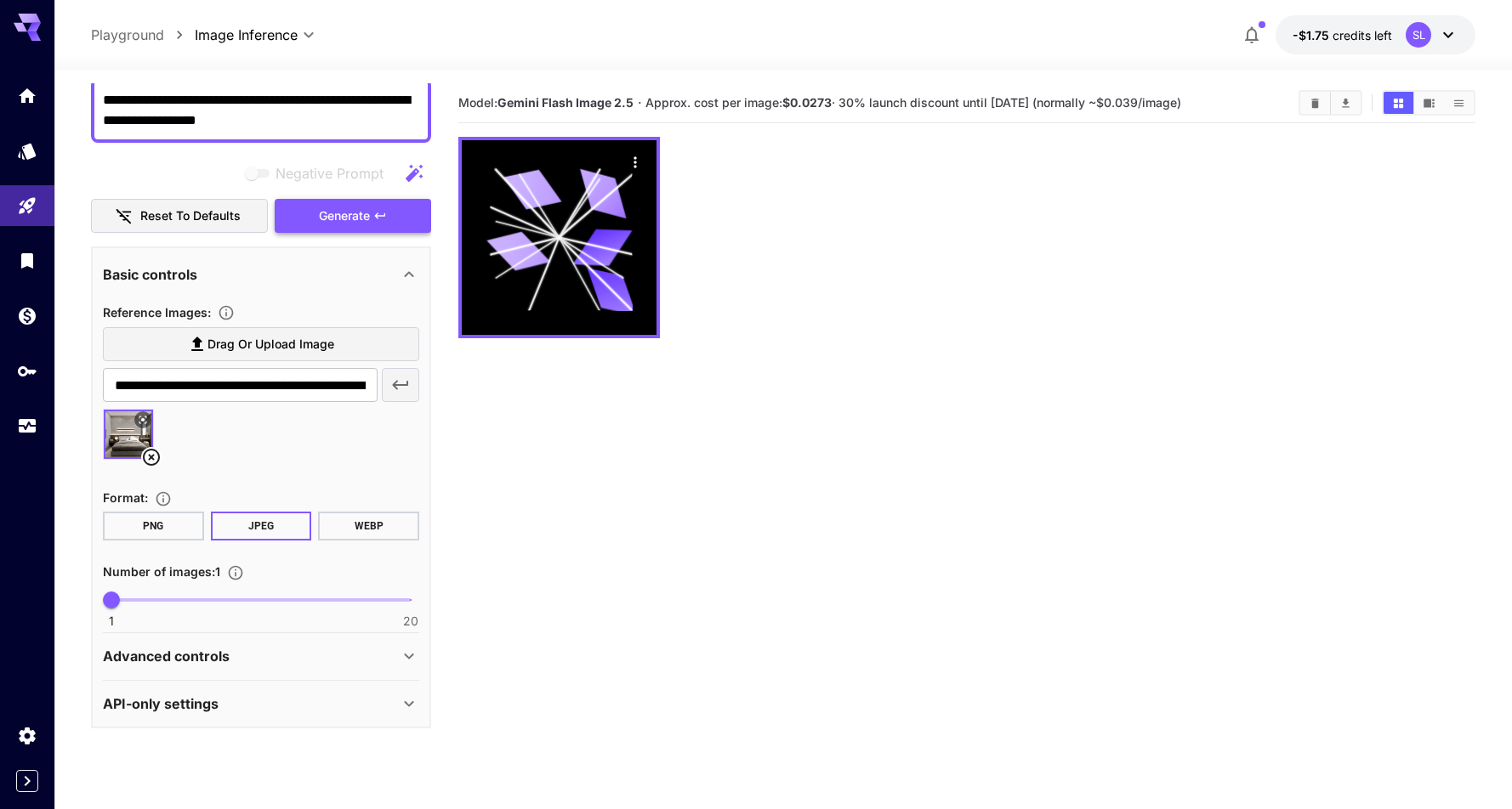
click at [373, 209] on icon "button" at bounding box center [380, 216] width 14 height 14
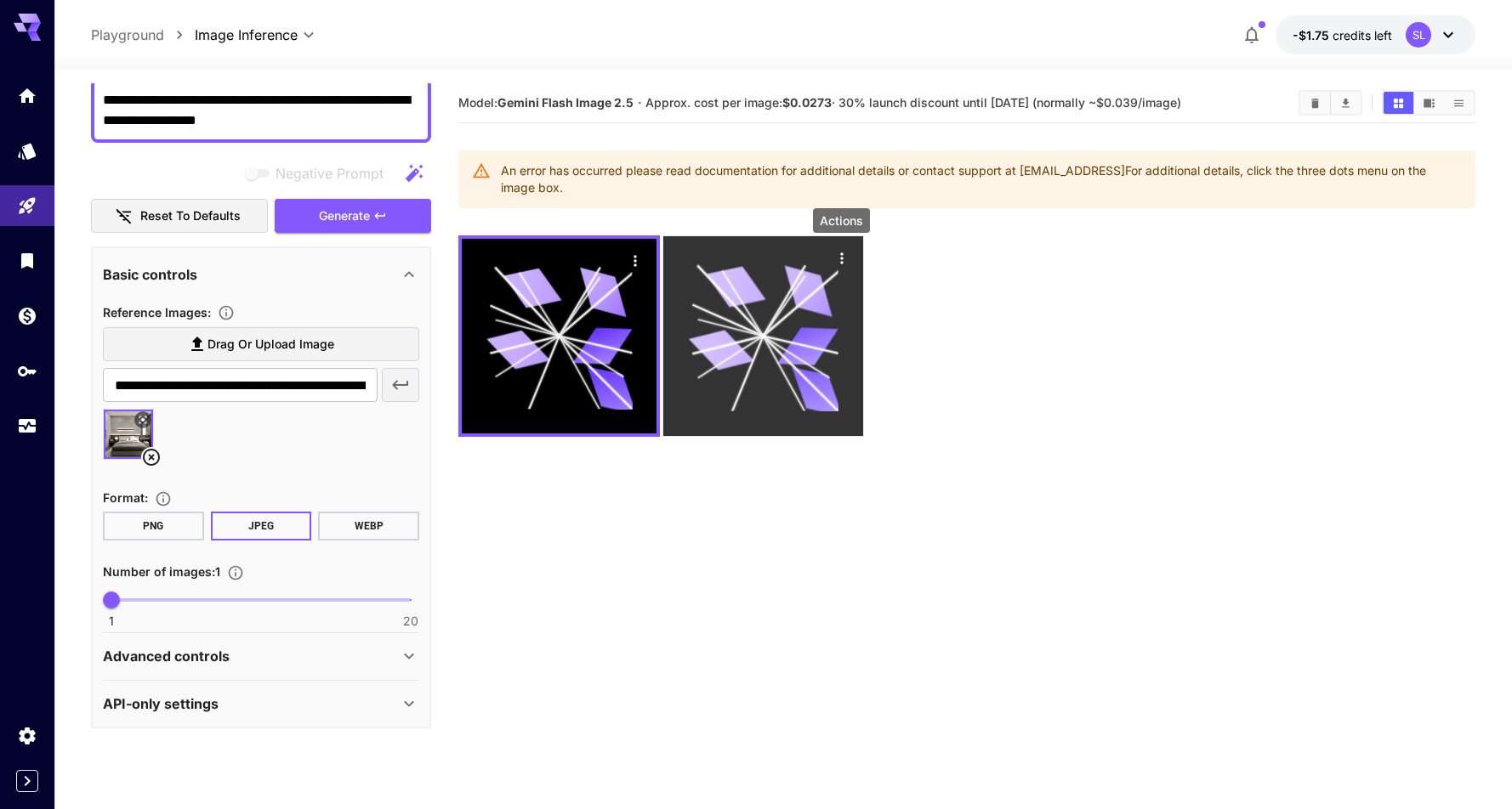
click at [844, 259] on icon "Actions" at bounding box center [840, 258] width 17 height 17
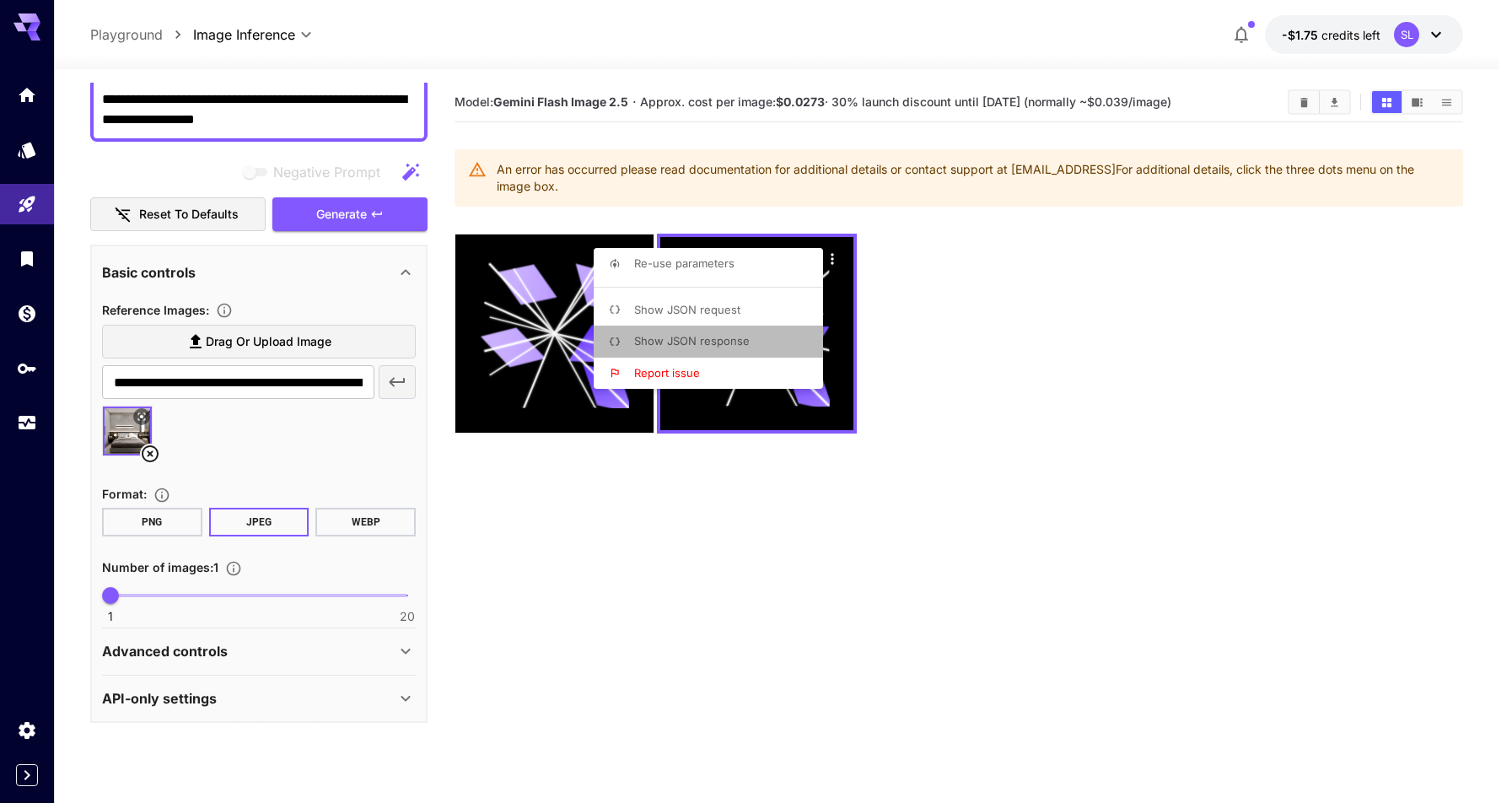
click at [656, 345] on span "Show JSON response" at bounding box center [692, 341] width 116 height 14
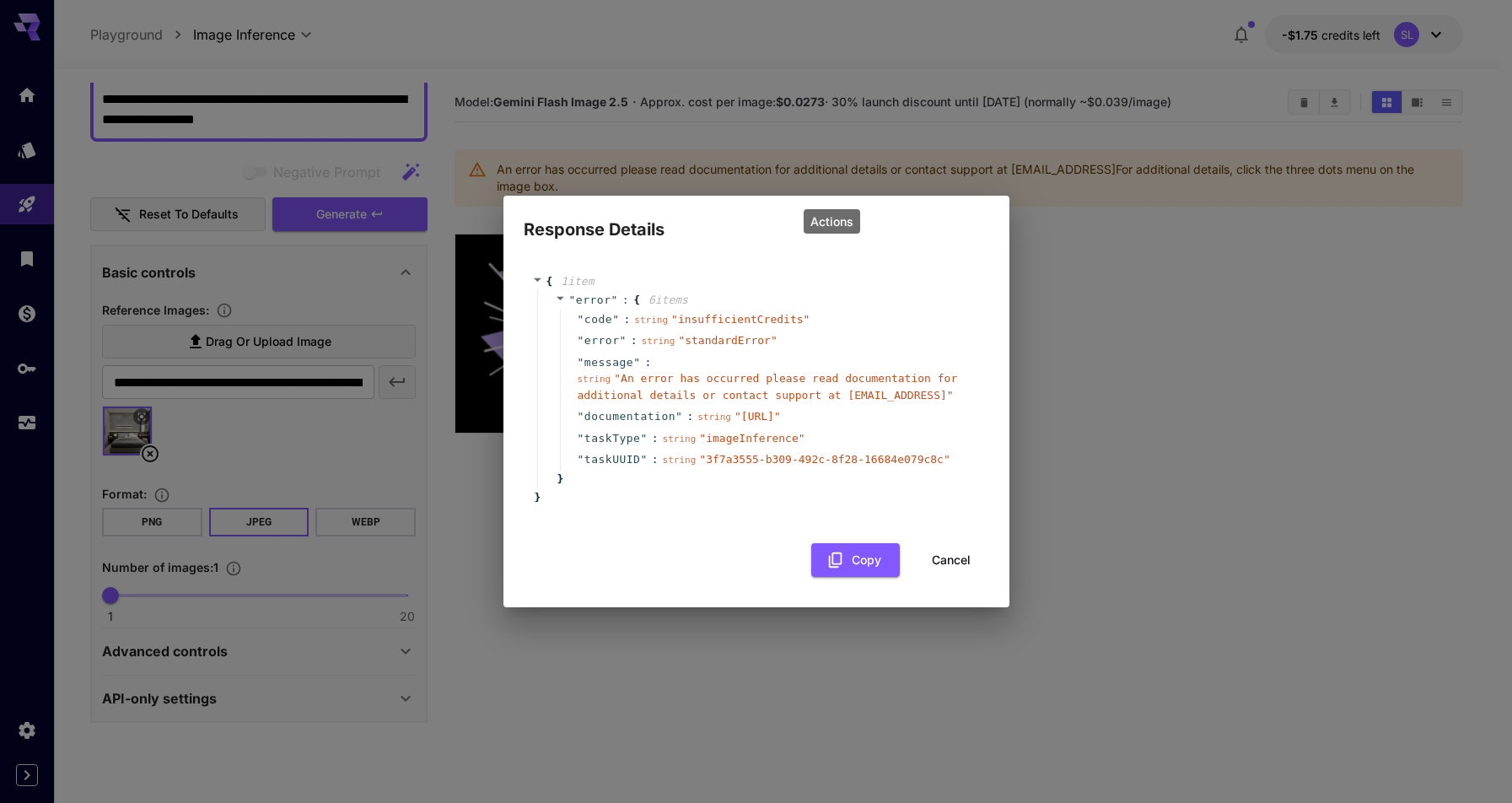
click at [936, 557] on button "Cancel" at bounding box center [951, 560] width 76 height 34
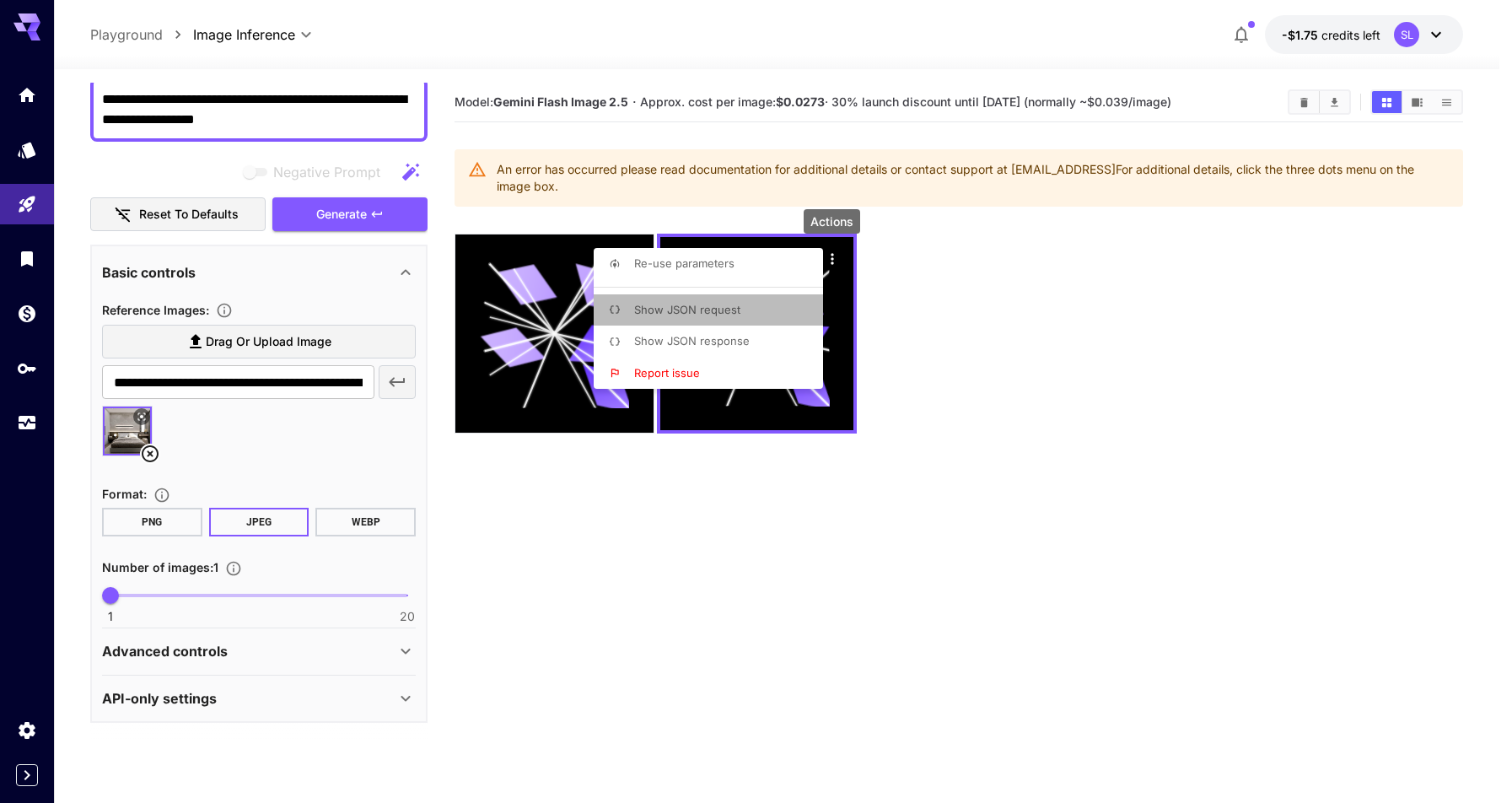
click at [715, 311] on span "Show JSON request" at bounding box center [687, 310] width 106 height 14
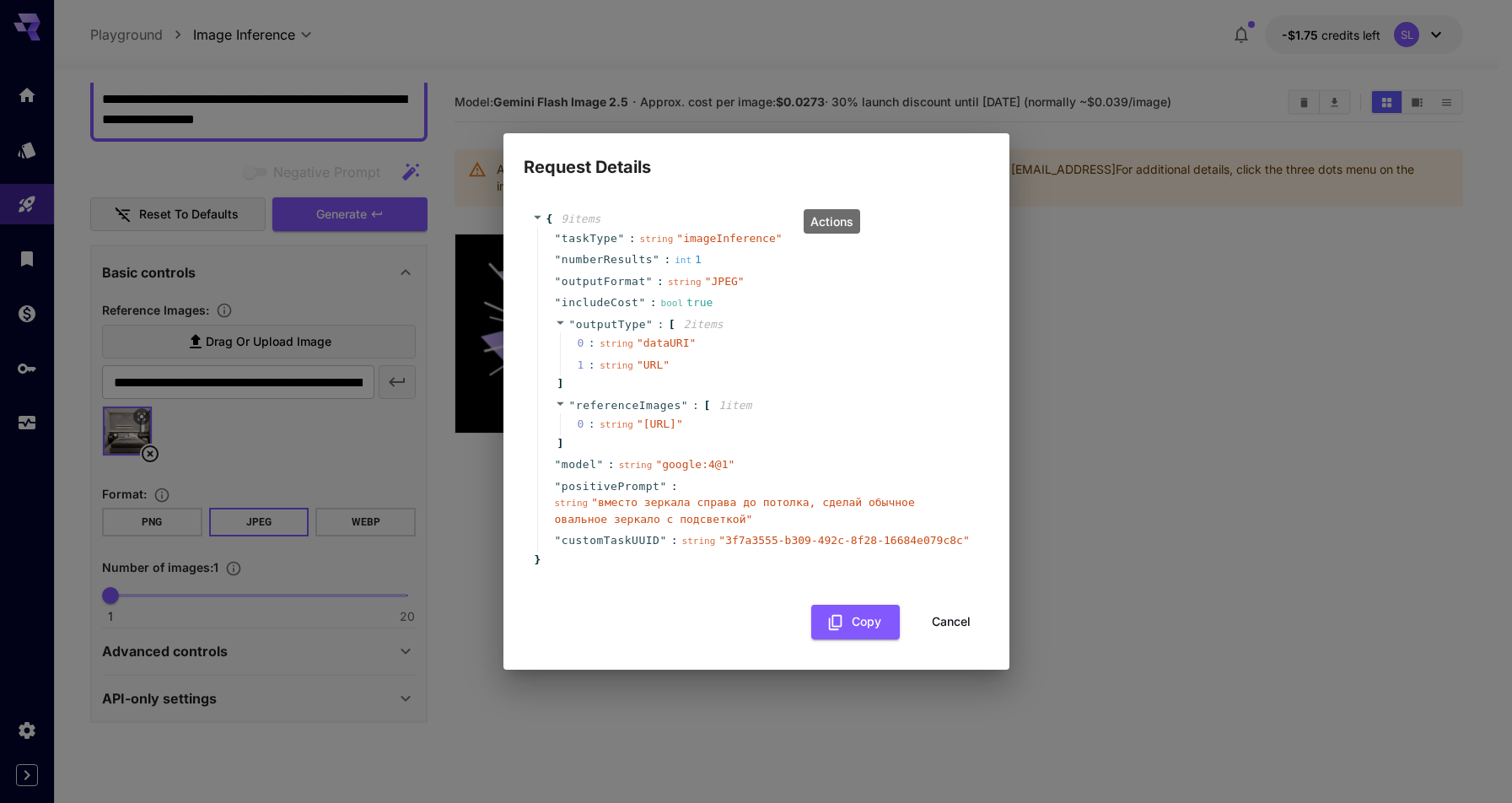
click at [940, 633] on button "Cancel" at bounding box center [951, 621] width 76 height 34
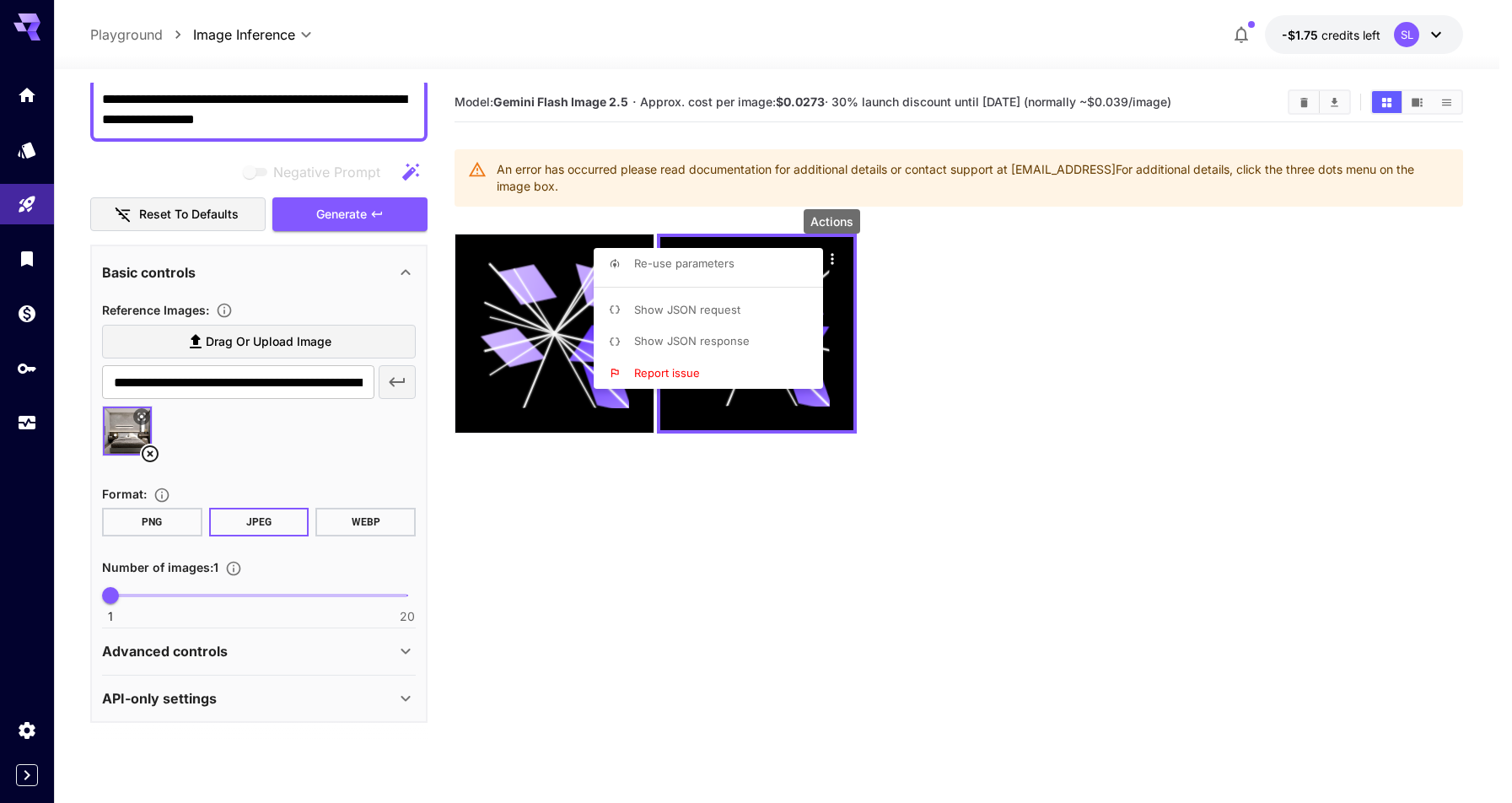
click at [1087, 361] on div at bounding box center [756, 402] width 1512 height 803
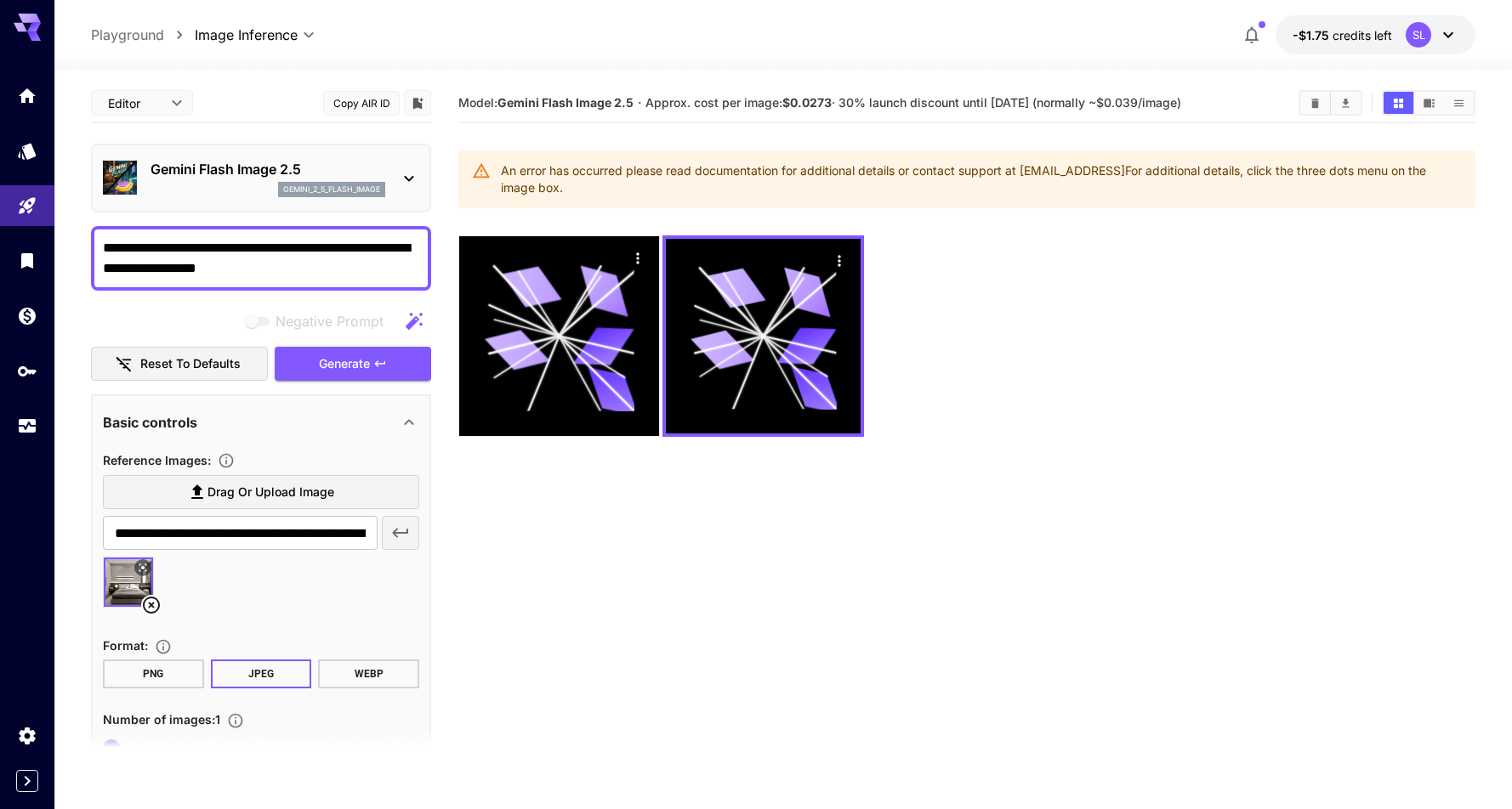
click at [239, 253] on textarea "**********" at bounding box center [261, 258] width 317 height 41
click at [155, 248] on textarea "**********" at bounding box center [261, 258] width 317 height 41
paste textarea "**********"
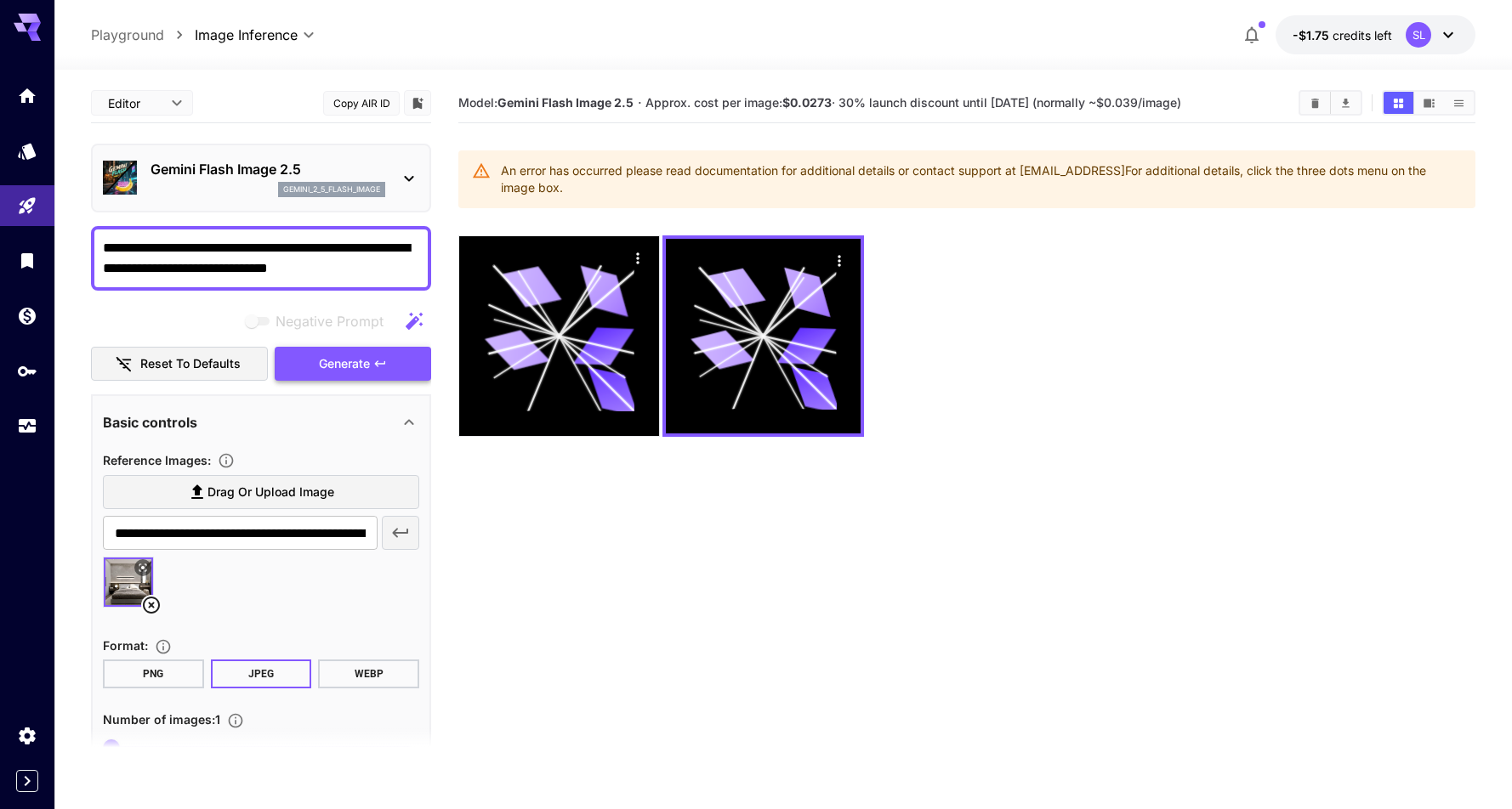
type textarea "**********"
click at [346, 366] on span "Generate" at bounding box center [344, 364] width 51 height 21
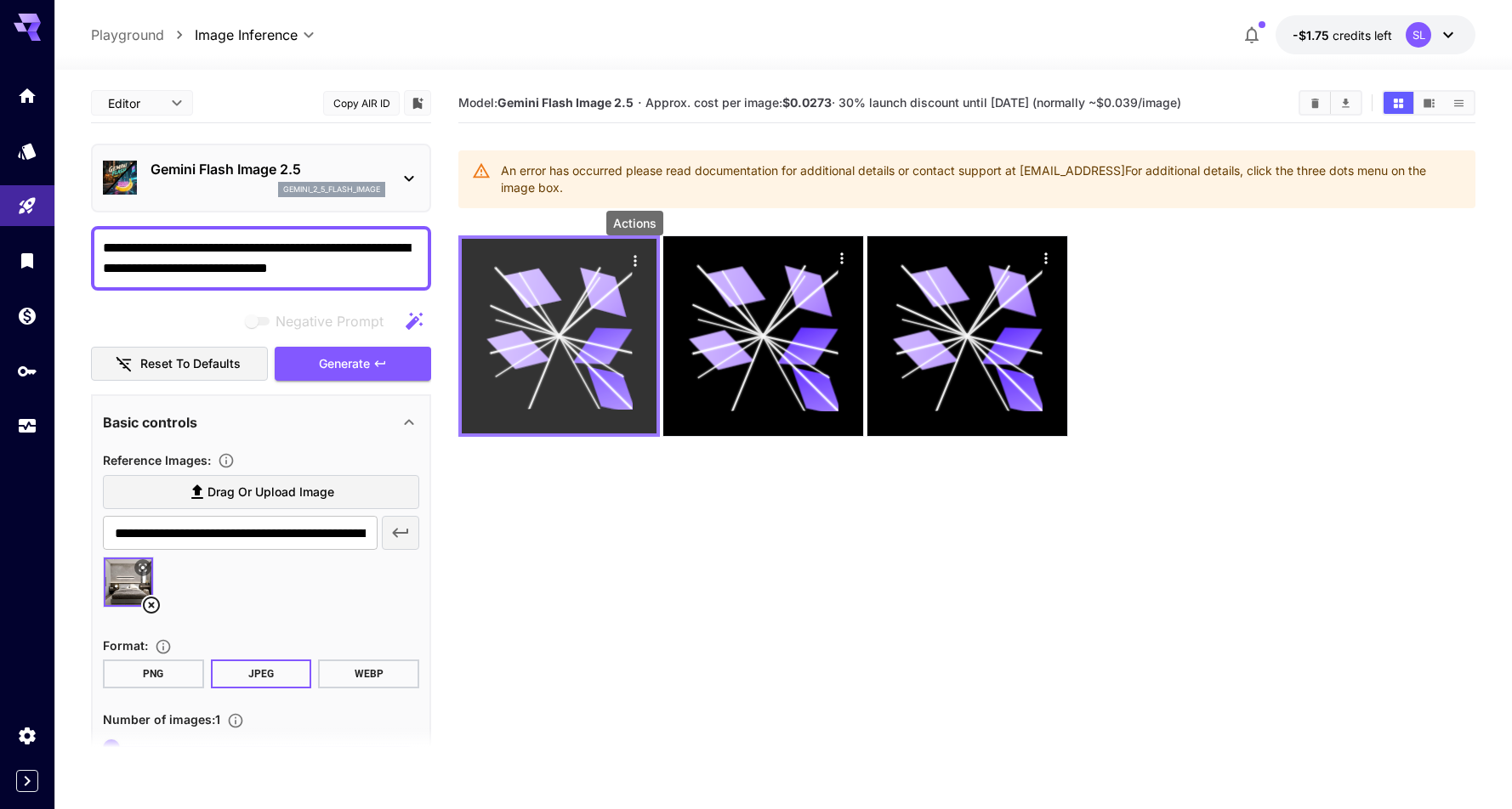
click at [639, 254] on icon "Actions" at bounding box center [634, 260] width 17 height 17
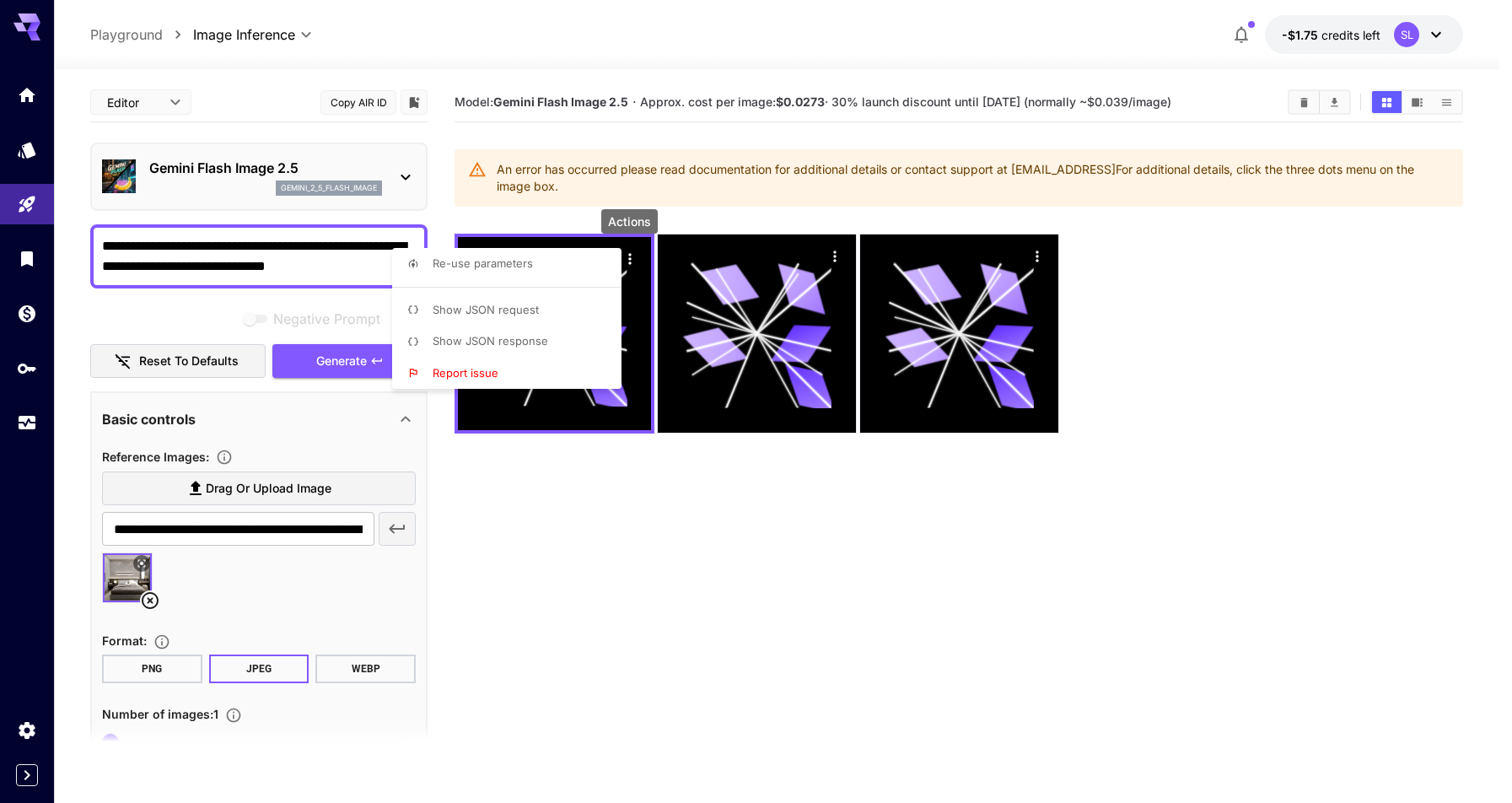
click at [500, 309] on span "Show JSON request" at bounding box center [486, 310] width 106 height 14
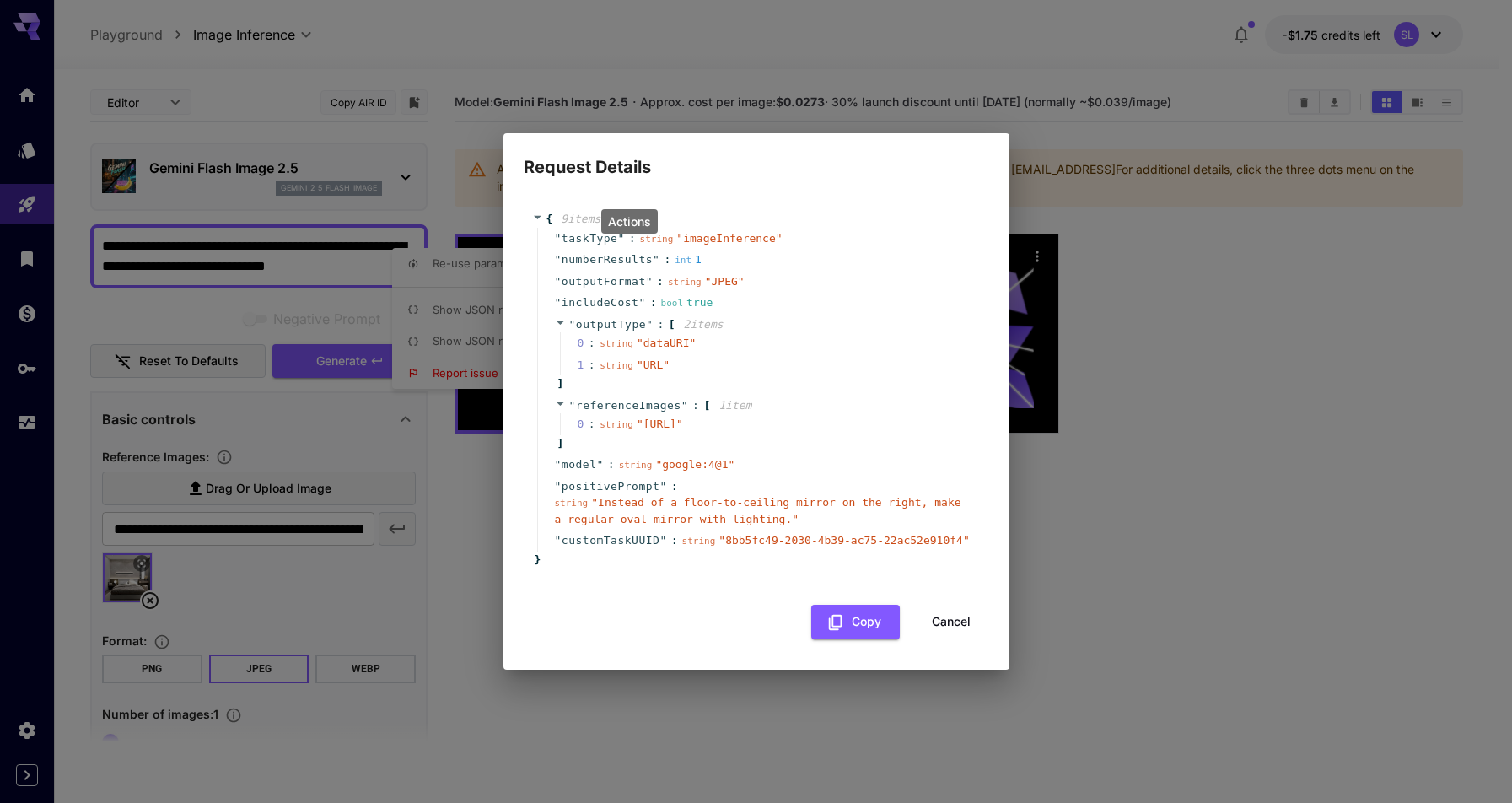
click at [943, 639] on button "Cancel" at bounding box center [951, 621] width 76 height 34
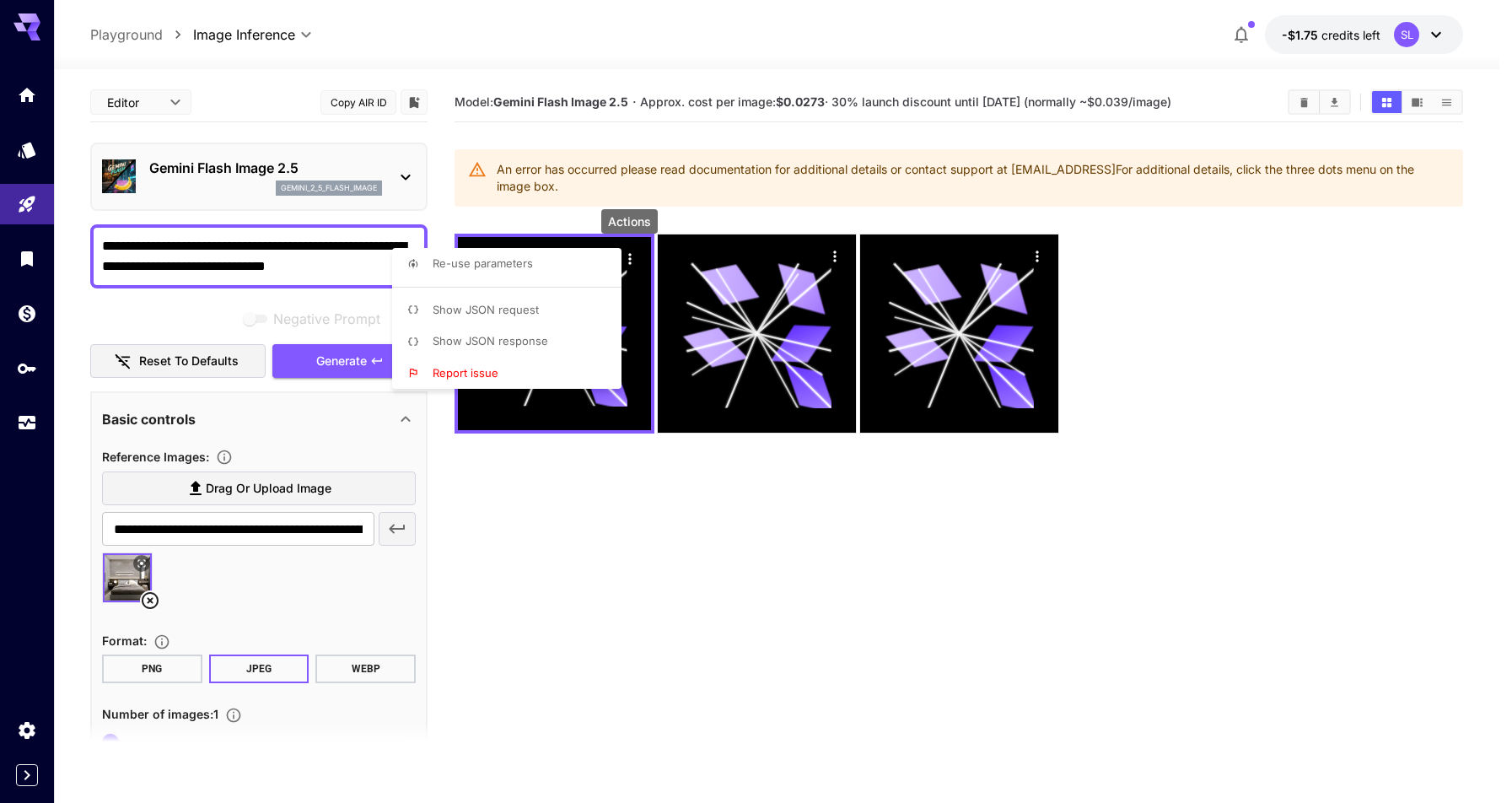
click at [500, 344] on span "Show JSON response" at bounding box center [491, 341] width 116 height 14
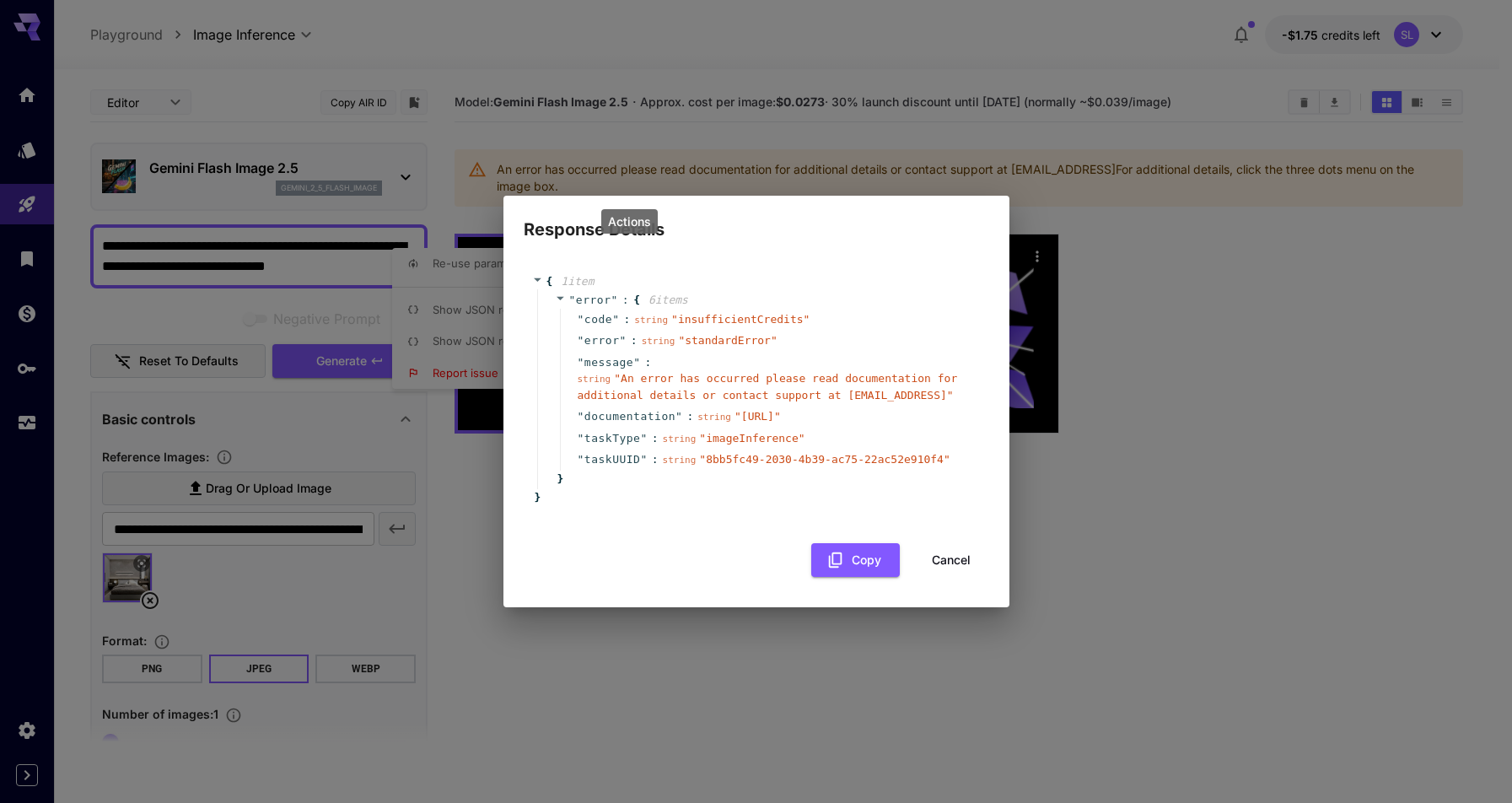
click at [721, 318] on span "" insufficientCredits "" at bounding box center [740, 319] width 138 height 13
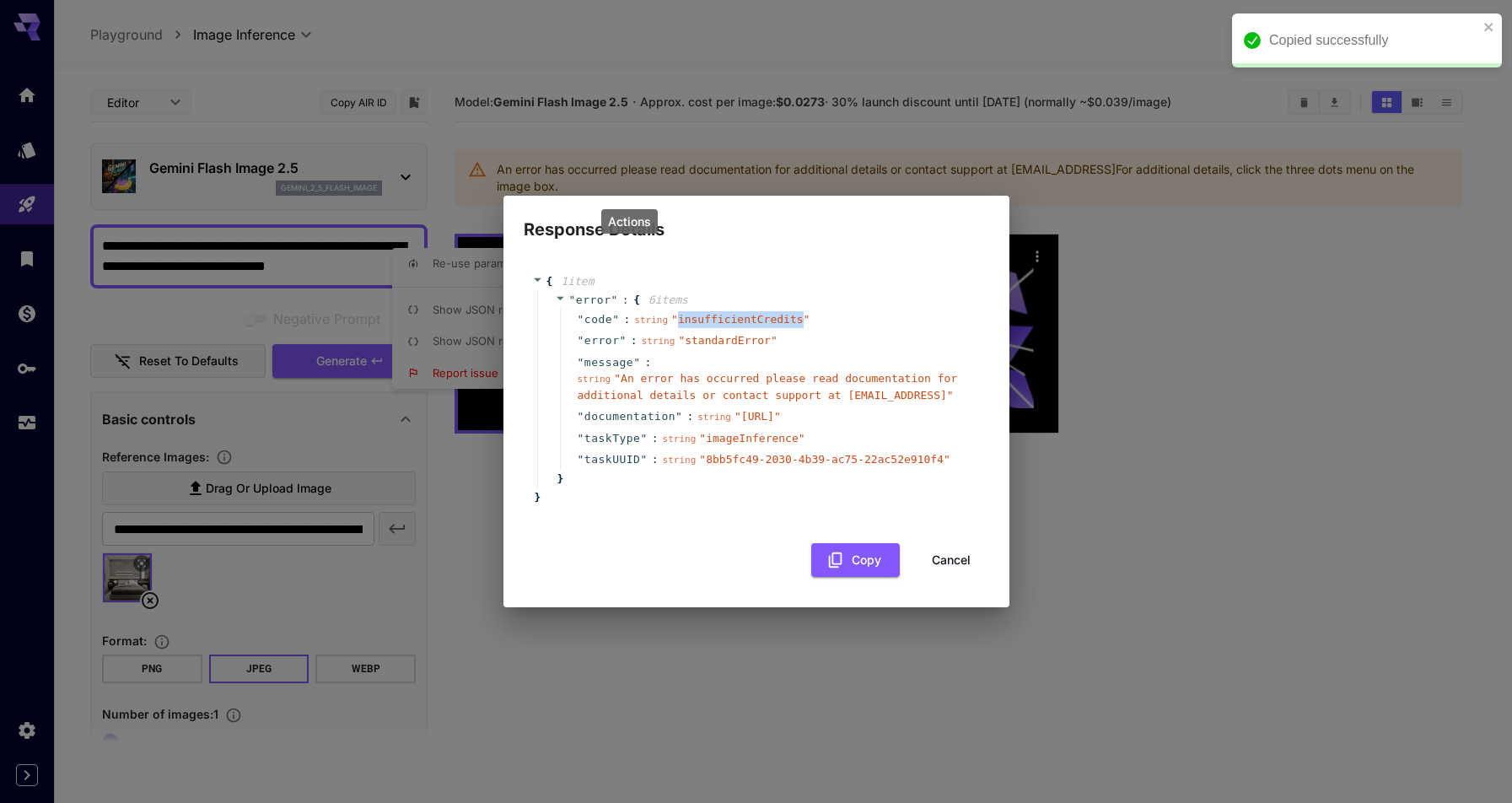
click at [721, 318] on span "" insufficientCredits "" at bounding box center [740, 319] width 138 height 13
copy span "insufficientCredits"
click at [936, 555] on button "Cancel" at bounding box center [951, 560] width 76 height 34
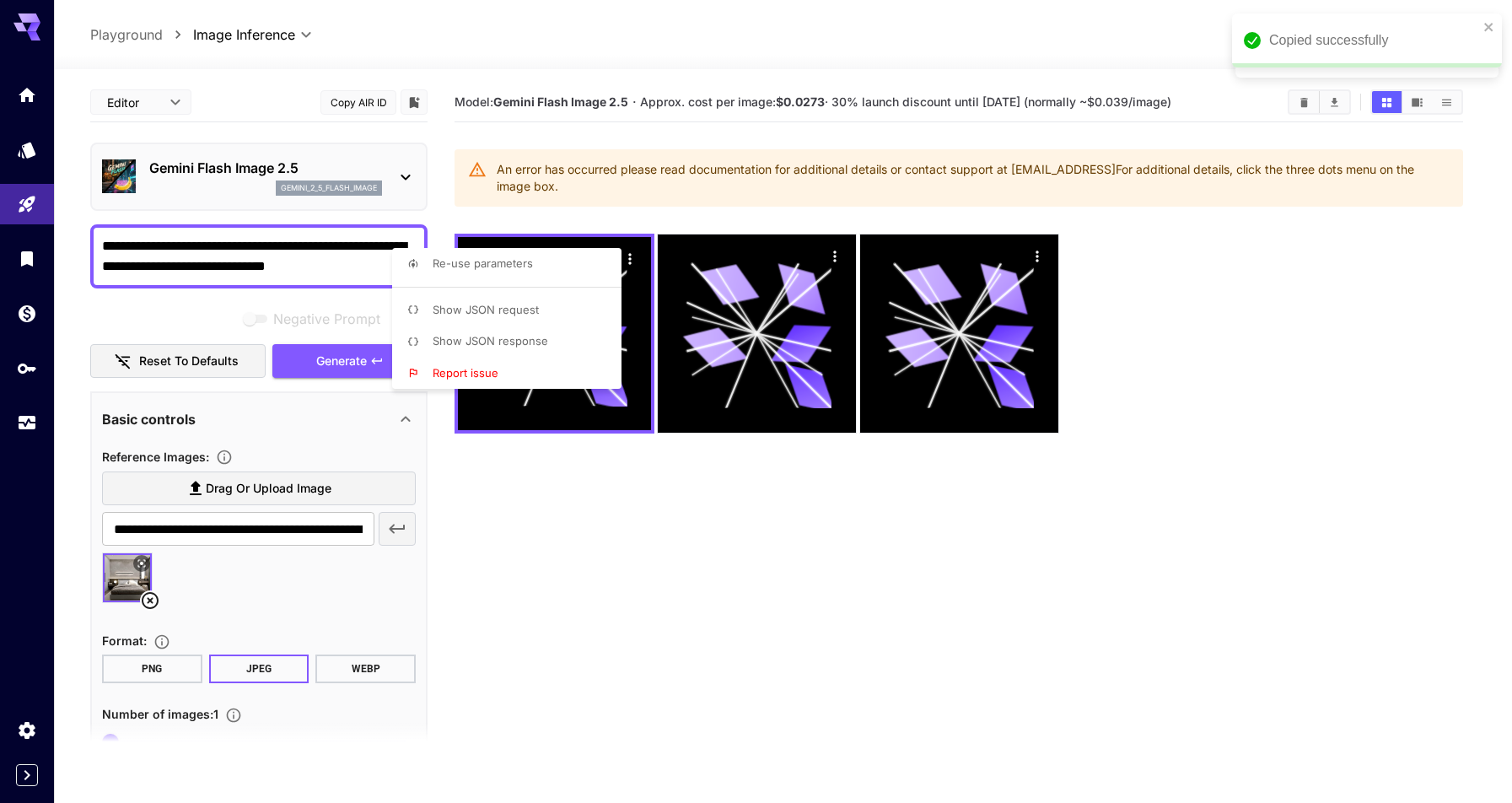
click at [119, 259] on div at bounding box center [756, 402] width 1512 height 803
